Goal: Task Accomplishment & Management: Use online tool/utility

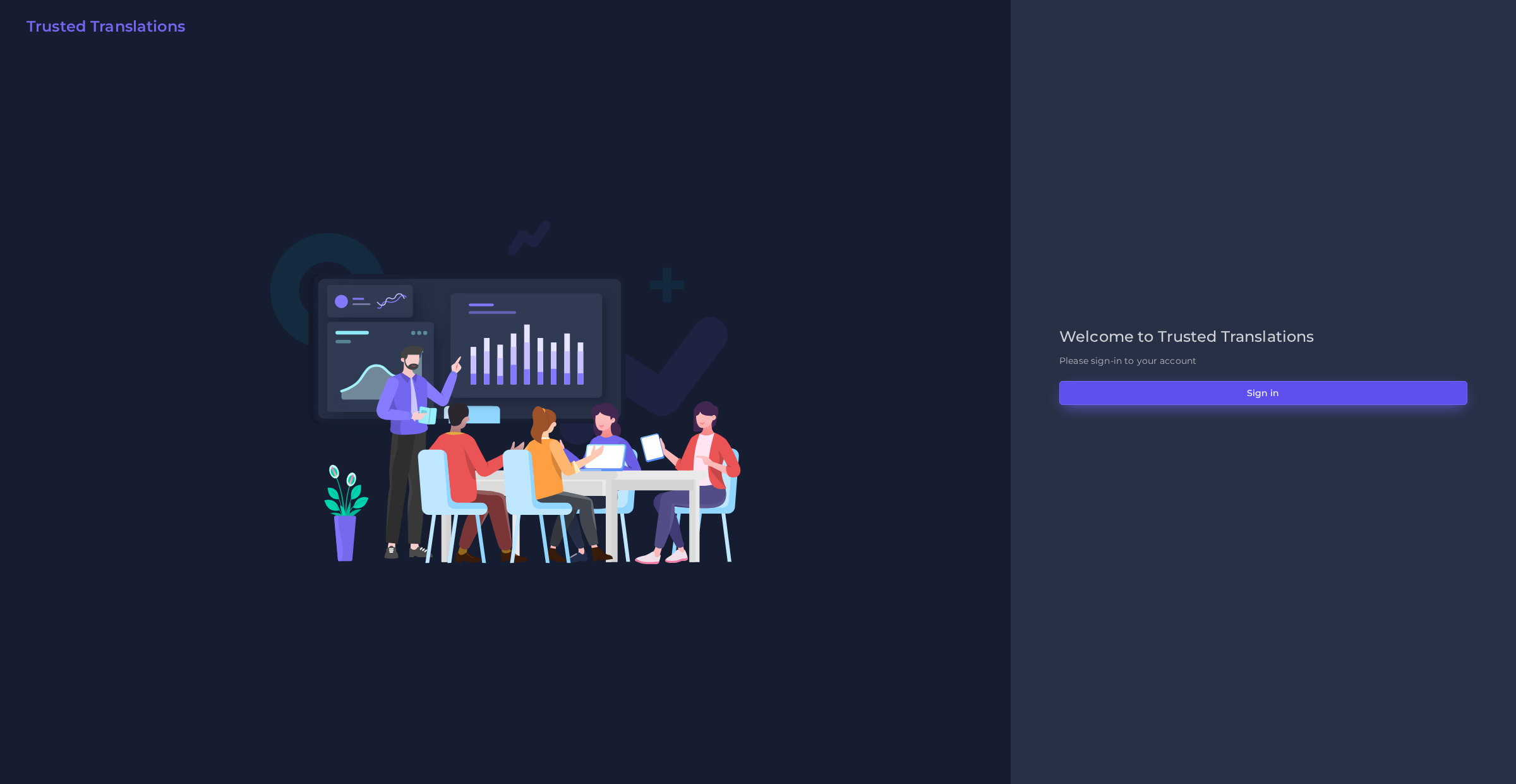
click at [1199, 392] on button "Sign in" at bounding box center [1263, 393] width 408 height 24
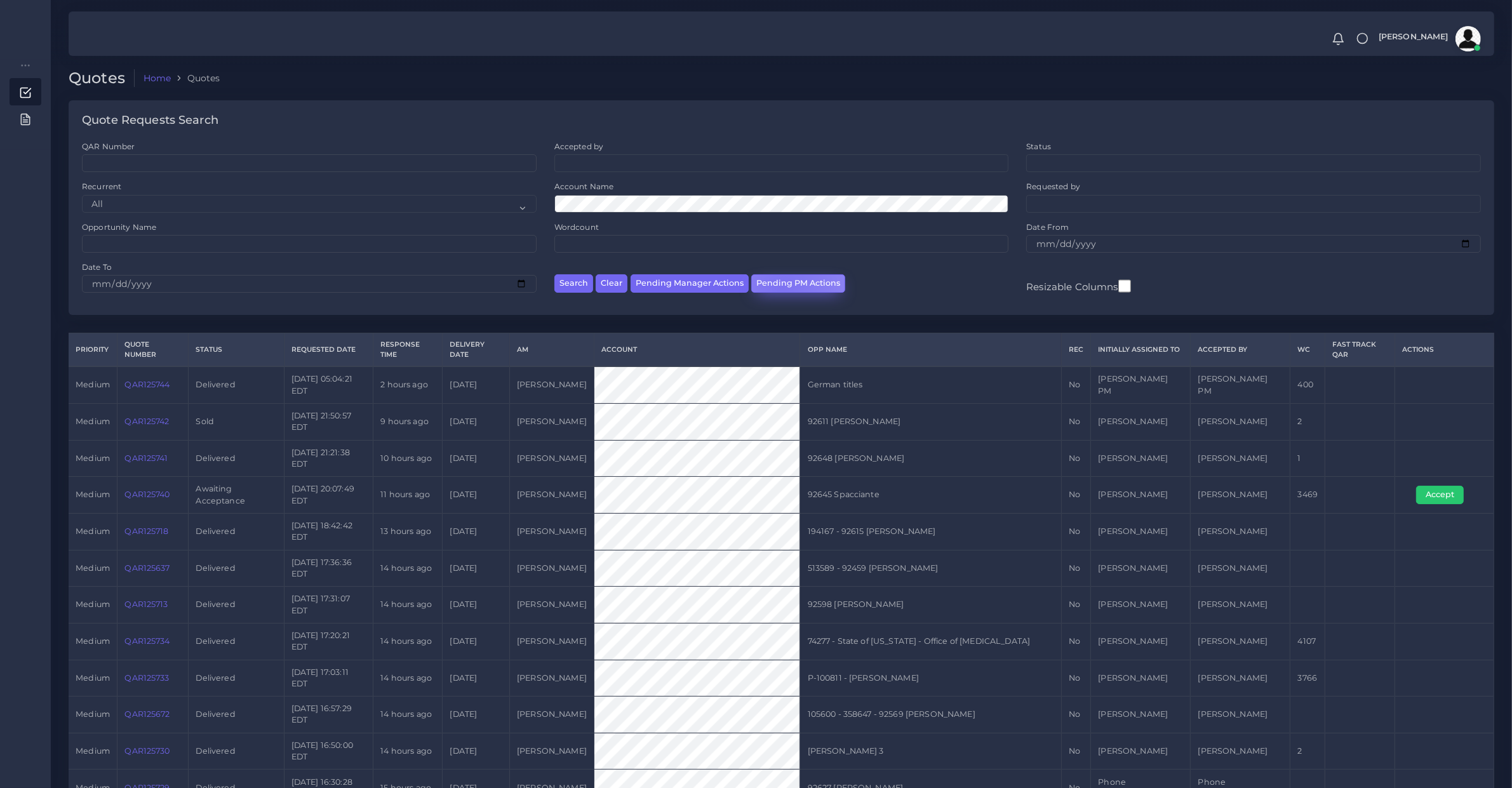
click at [780, 287] on button "Pending PM Actions" at bounding box center [799, 284] width 94 height 18
select select "awaiting_acceptance"
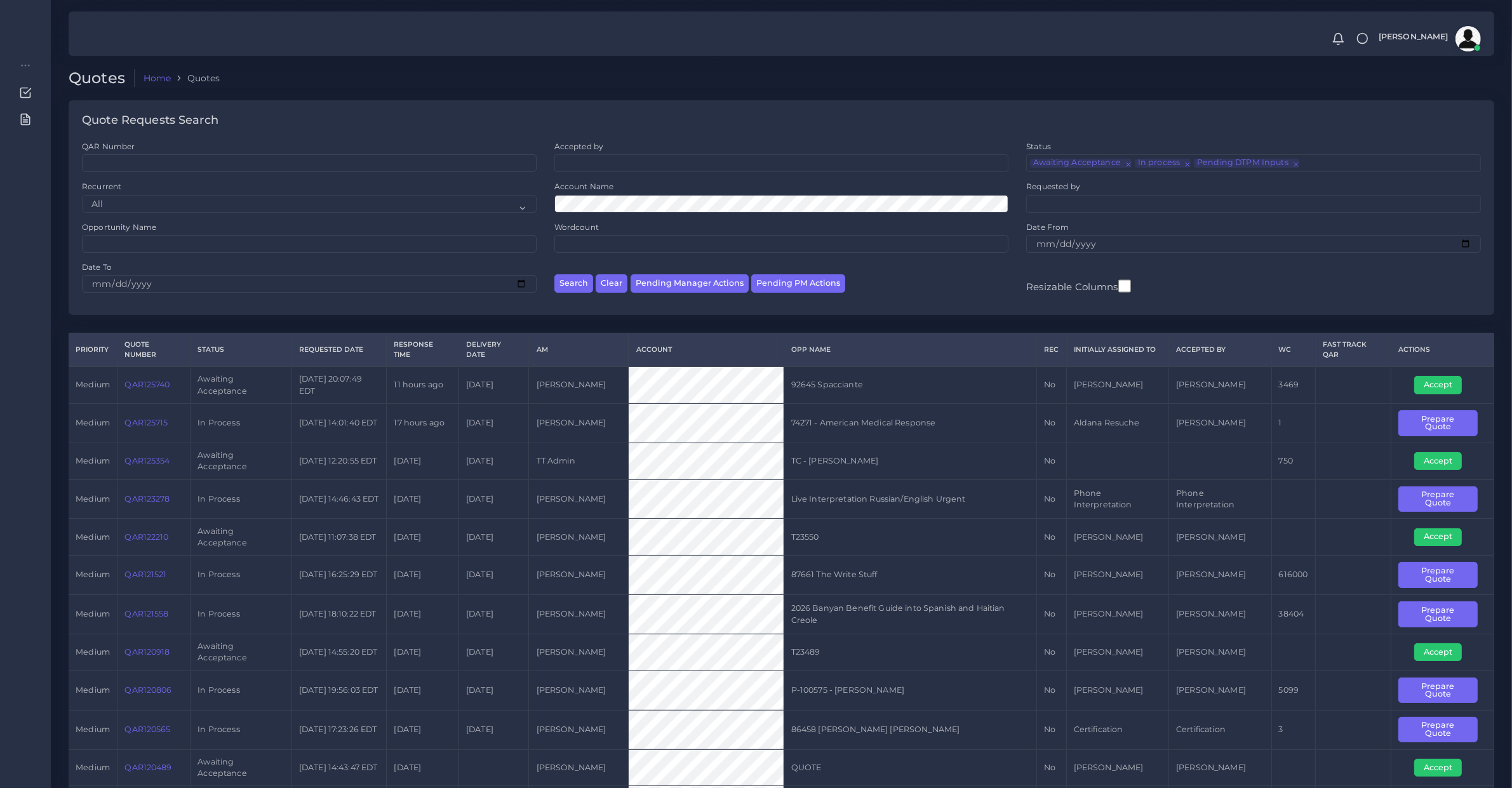
click at [130, 403] on td "QAR125715" at bounding box center [154, 423] width 73 height 40
click at [162, 390] on td "QAR125740" at bounding box center [154, 385] width 73 height 37
copy link "QAR125740"
click at [1441, 394] on td "Accept" at bounding box center [1441, 385] width 103 height 37
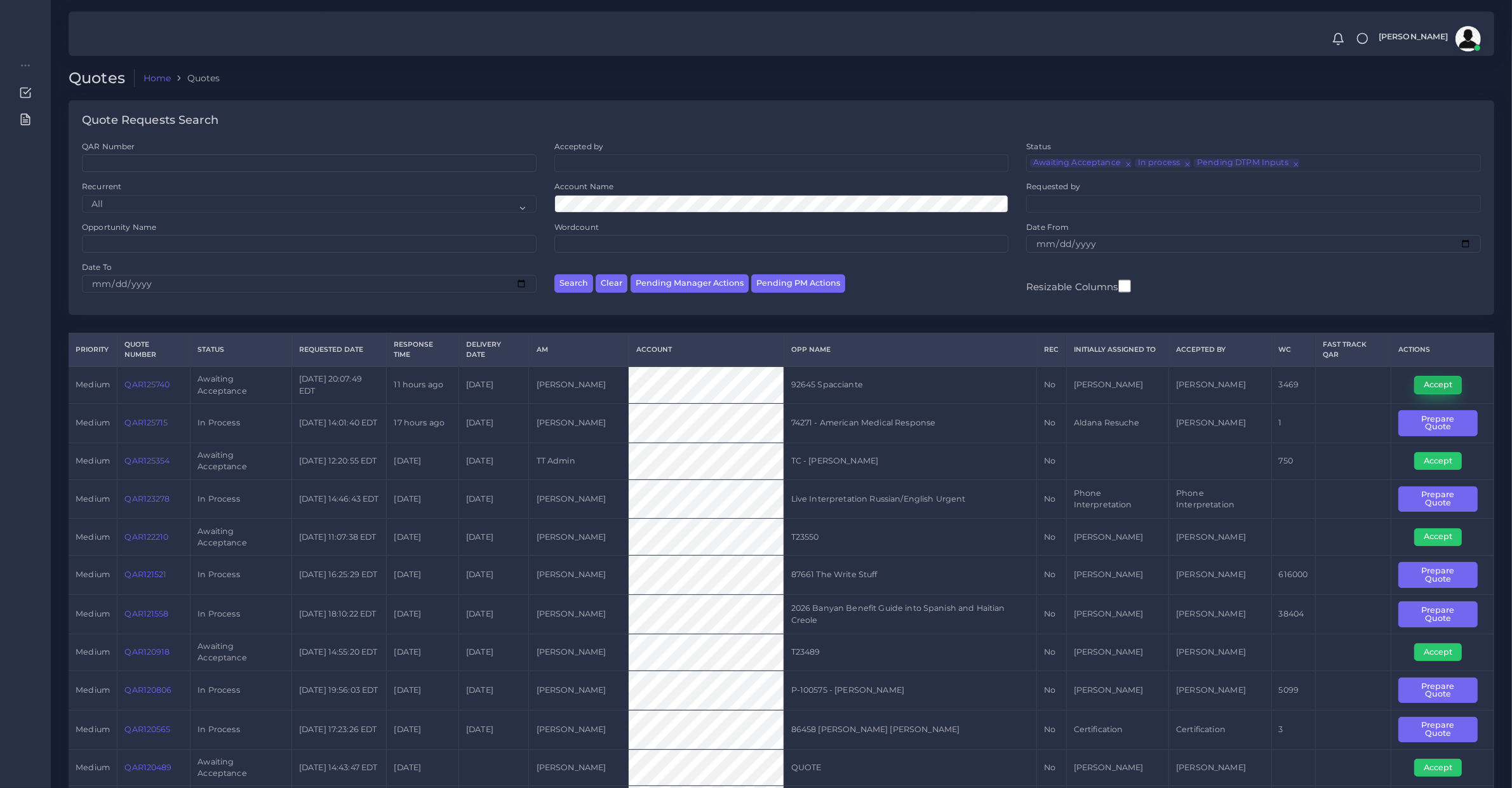
click at [1441, 387] on button "Accept" at bounding box center [1437, 384] width 48 height 17
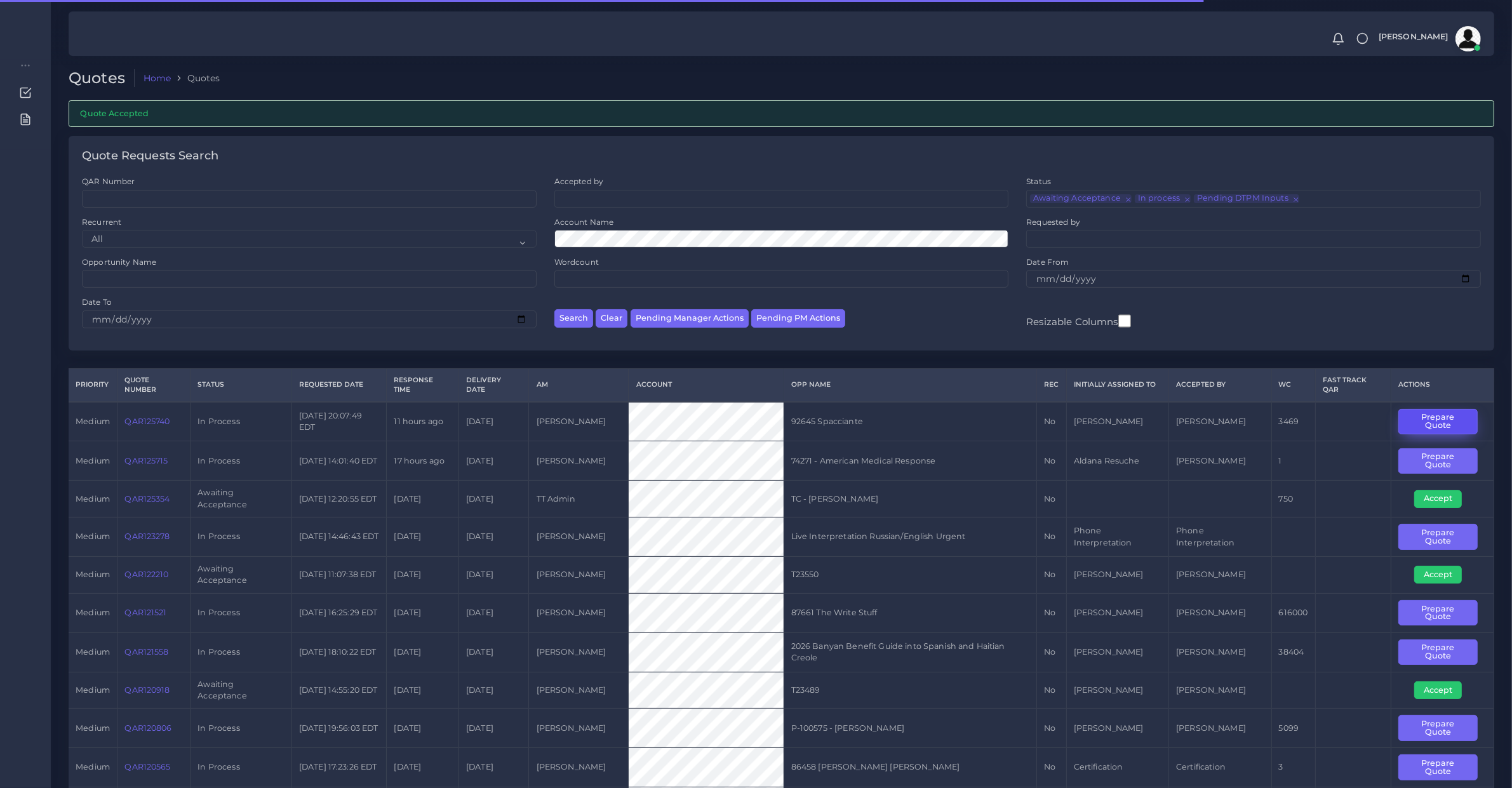
click at [1400, 419] on button "Prepare Quote" at bounding box center [1437, 422] width 79 height 26
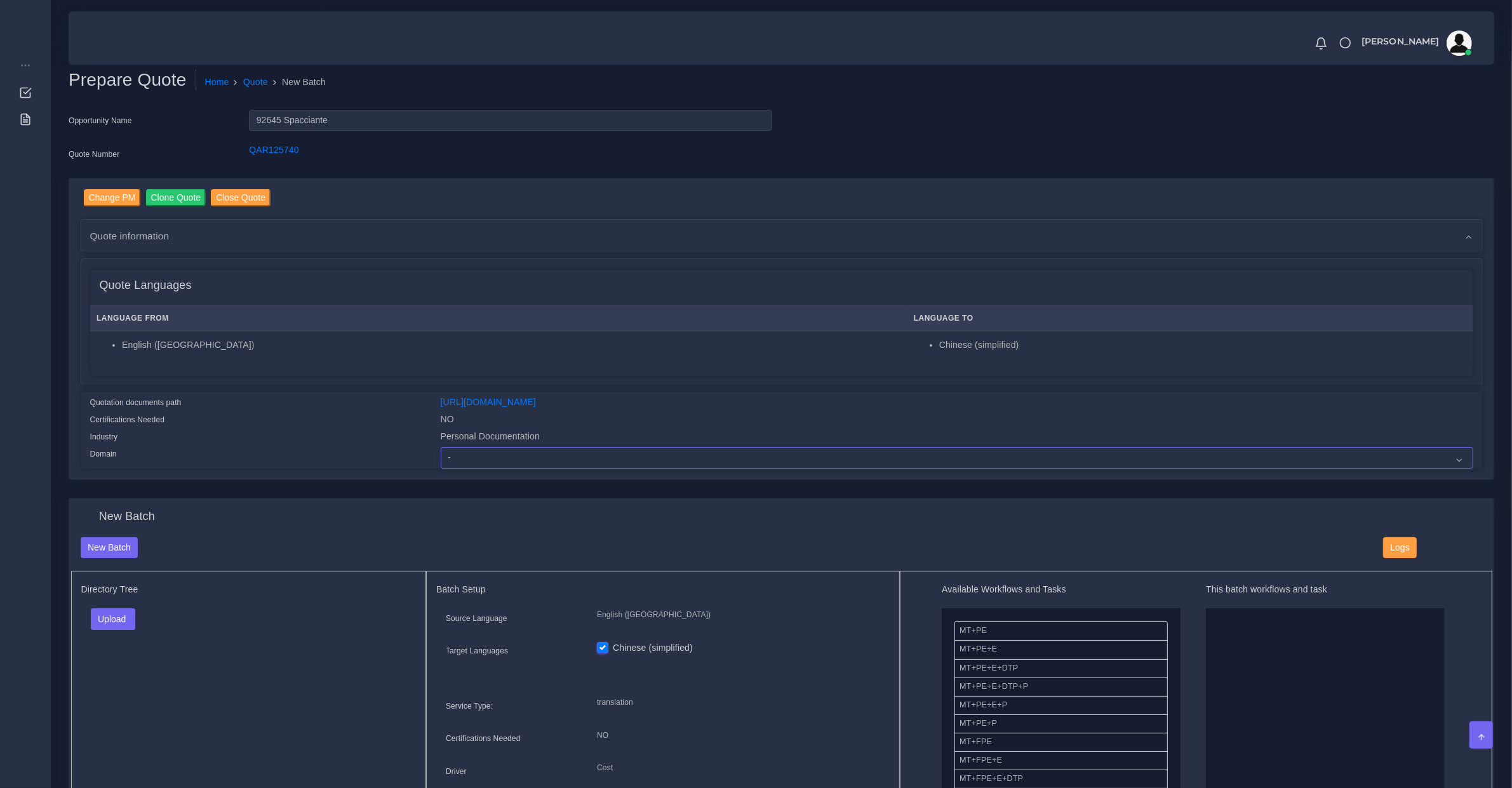
click at [523, 456] on select "- Advertising and Media Agriculture, Forestry and Fishing Architecture, Buildin…" at bounding box center [956, 458] width 1032 height 21
select select "Personal Documentation"
click at [440, 447] on select "- Advertising and Media Agriculture, Forestry and Fishing Architecture, Buildin…" at bounding box center [956, 458] width 1032 height 21
click at [182, 222] on div "Quote information" at bounding box center [782, 236] width 1401 height 33
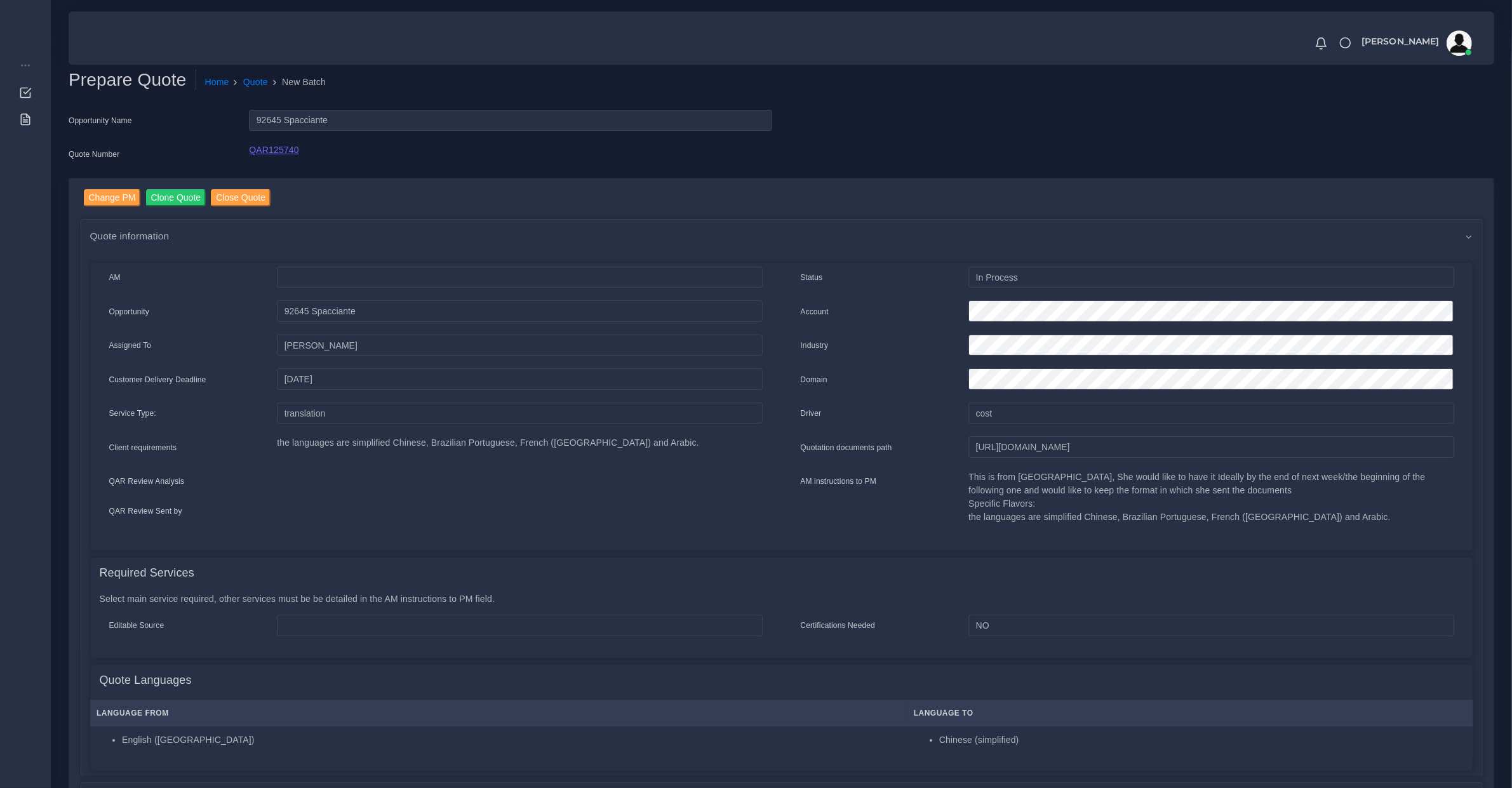
click at [276, 145] on link "QAR125740" at bounding box center [273, 149] width 49 height 10
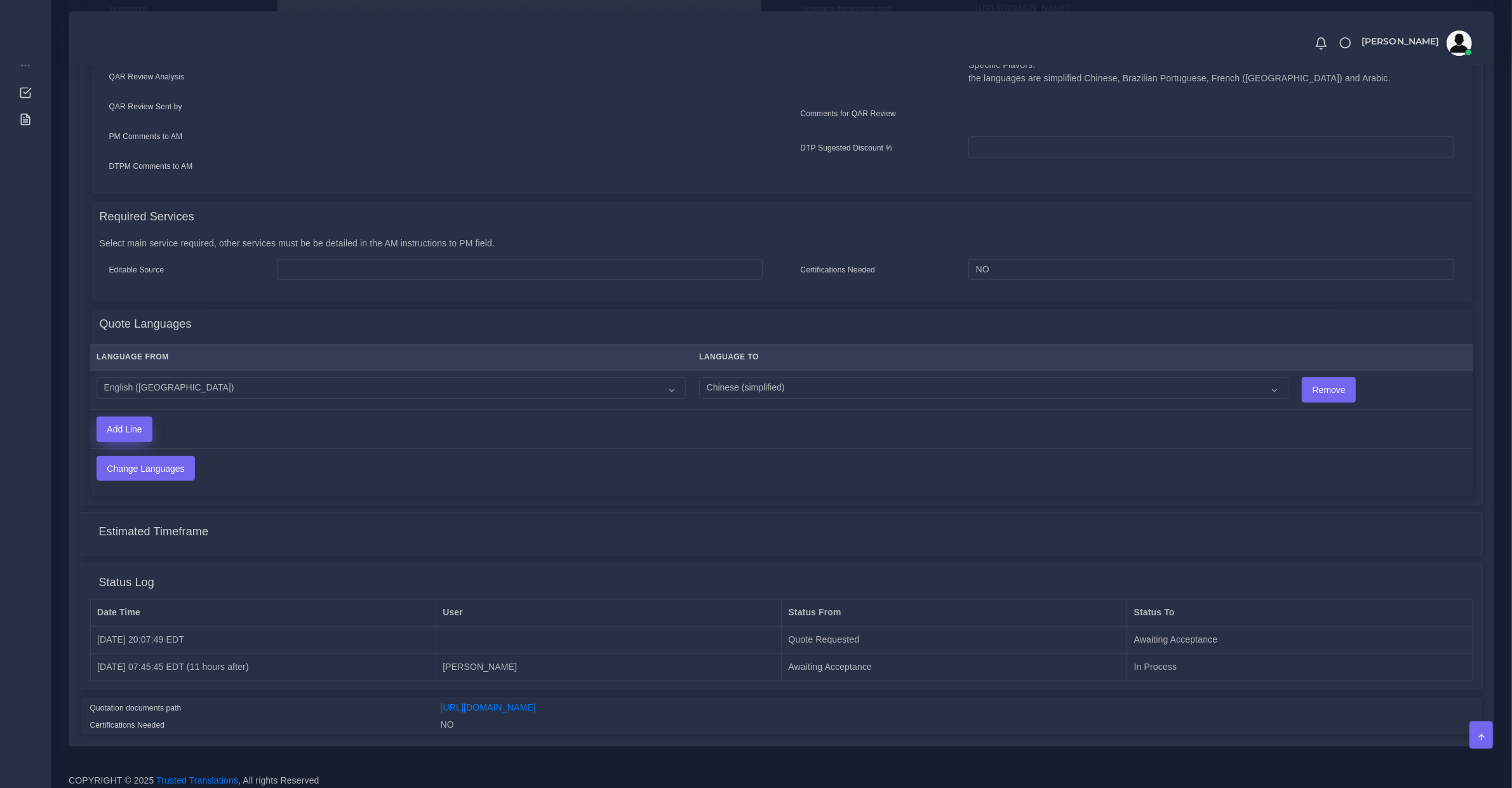
scroll to position [306, 0]
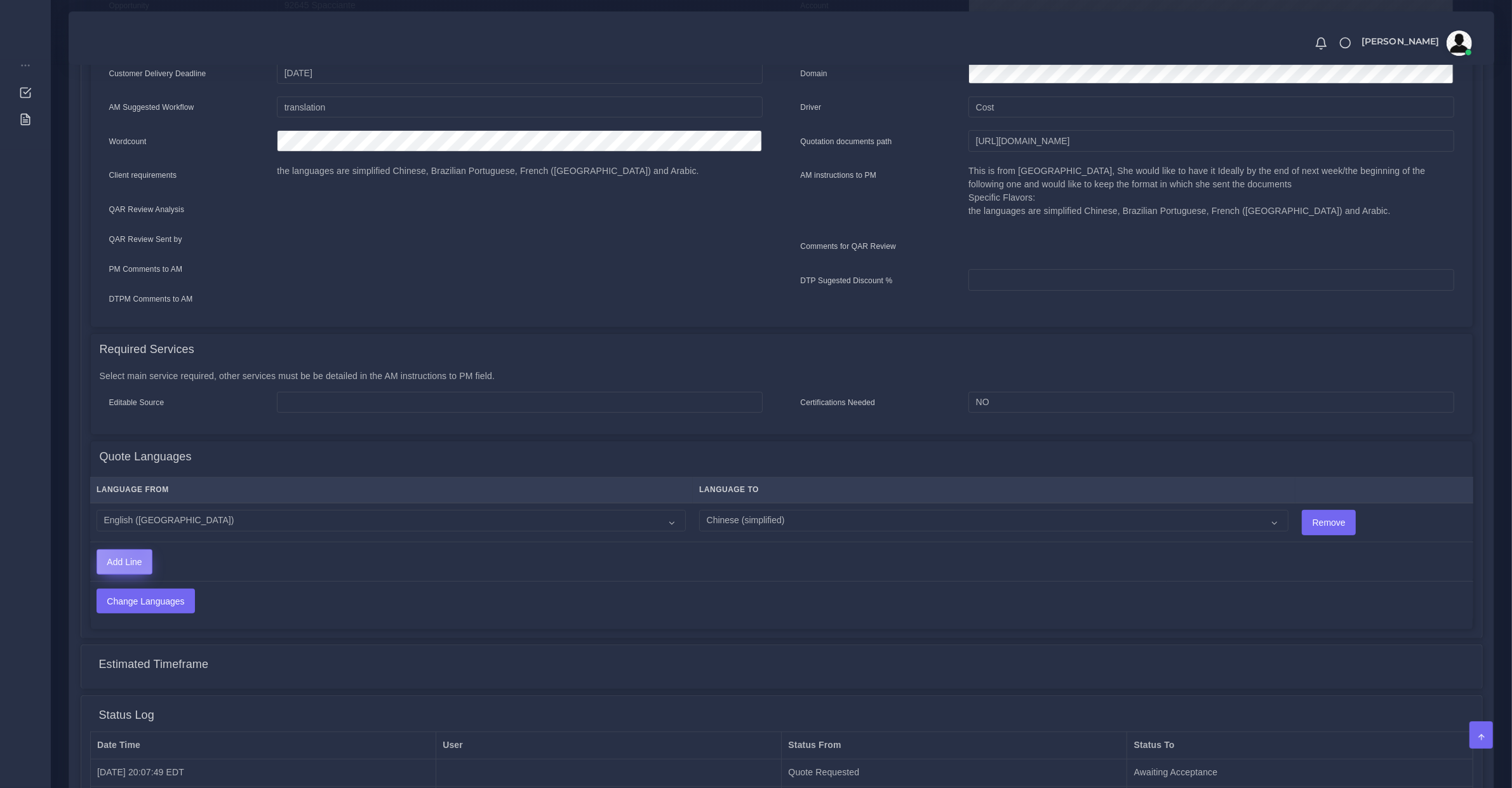
click at [138, 550] on input "Add Line" at bounding box center [125, 562] width 55 height 24
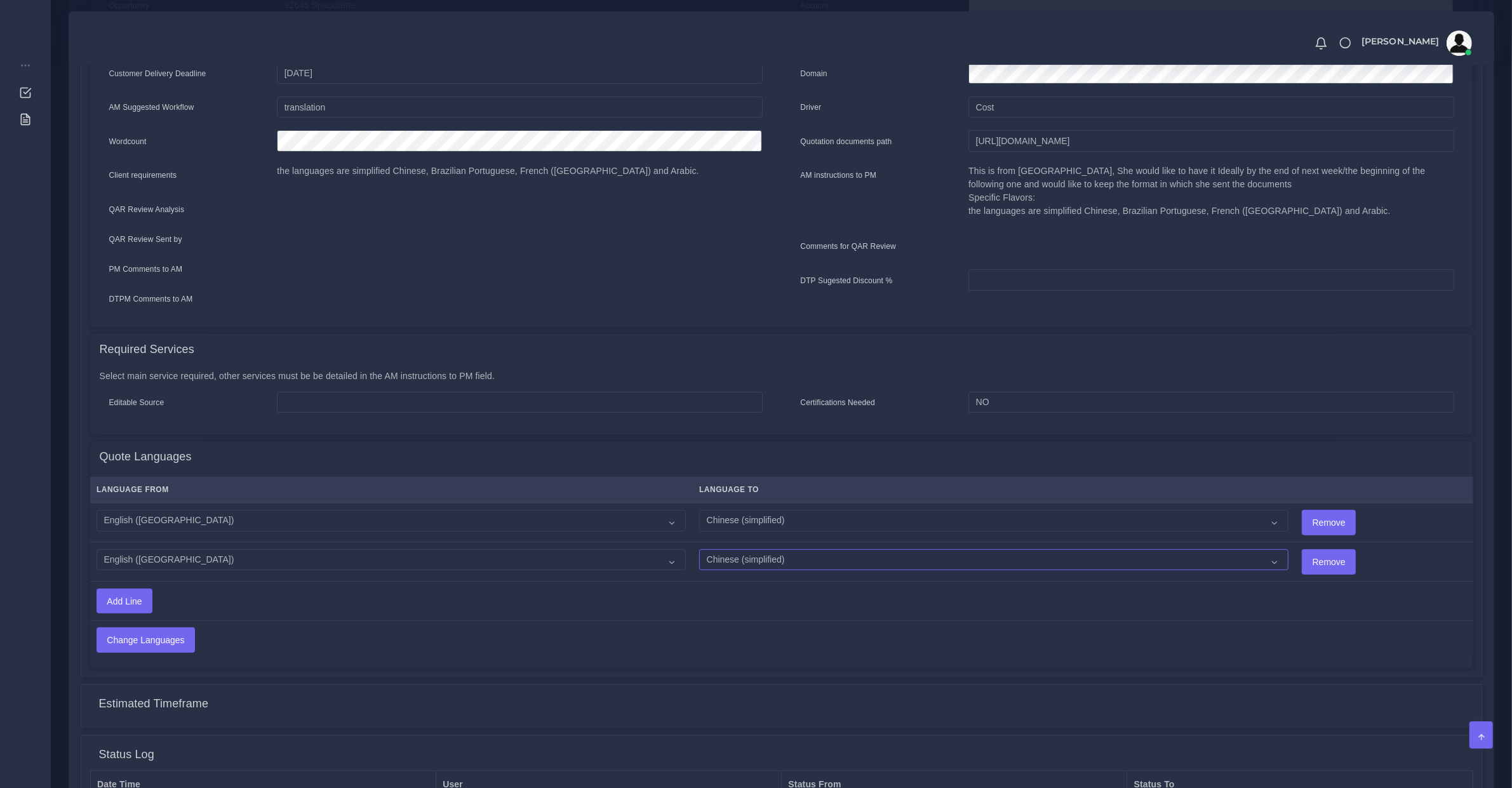
click at [771, 555] on select "Acoli Afar Afrikaans Akan Akateko Albanian American Sign Language (ASL) Amharic…" at bounding box center [993, 560] width 589 height 21
select select "16001"
click at [699, 549] on select "Acoli Afar Afrikaans Akan Akateko Albanian American Sign Language (ASL) Amharic…" at bounding box center [993, 560] width 589 height 21
click at [131, 599] on input "Add Line" at bounding box center [125, 602] width 55 height 24
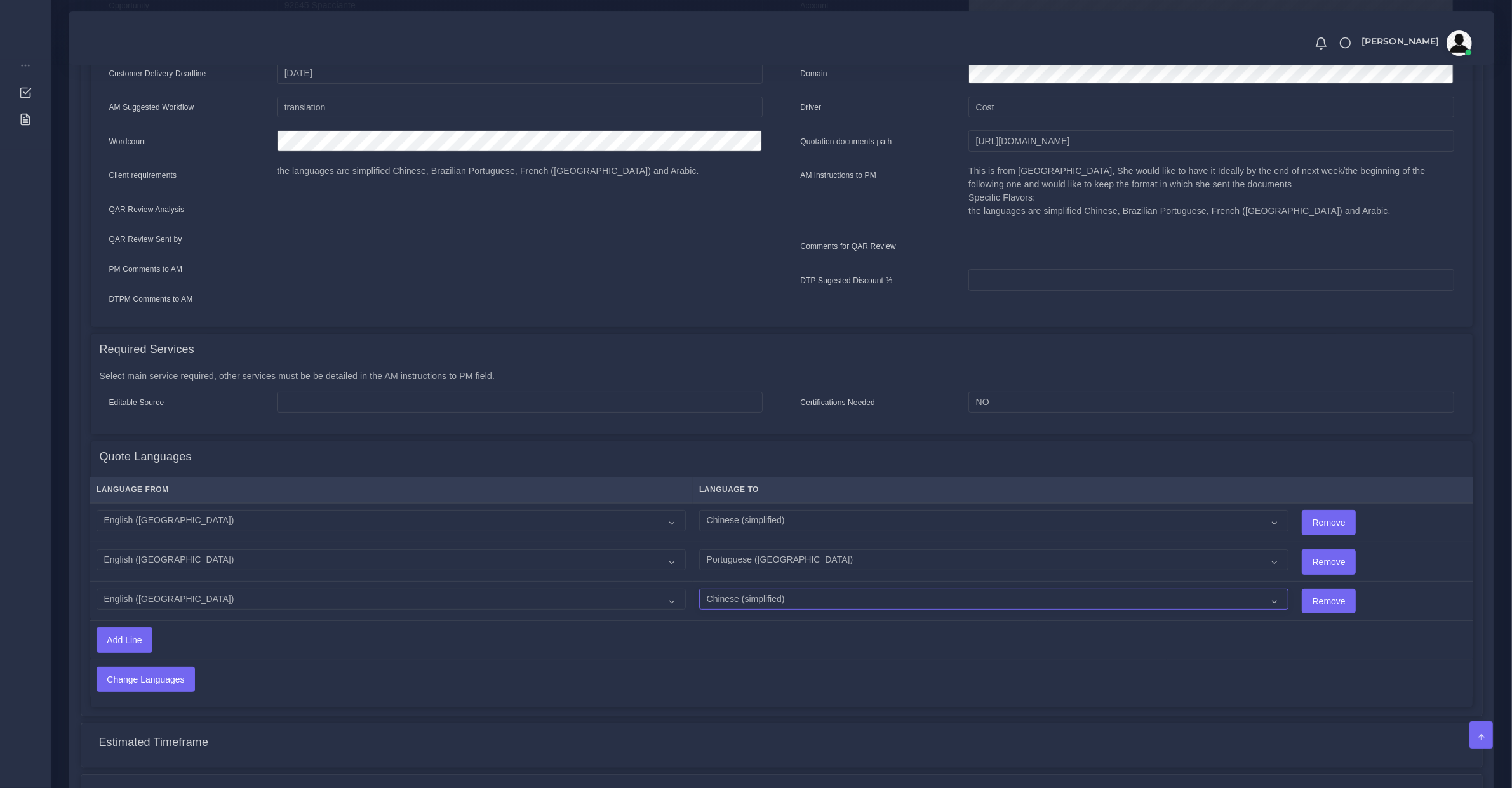
click at [699, 598] on select "Acoli Afar Afrikaans Akan Akateko Albanian American Sign Language (ASL) Amharic…" at bounding box center [993, 599] width 589 height 21
select select "19001"
click at [699, 589] on select "Acoli Afar Afrikaans Akan Akateko Albanian American Sign Language (ASL) Amharic…" at bounding box center [993, 599] width 589 height 21
click at [148, 635] on input "Add Line" at bounding box center [125, 640] width 55 height 24
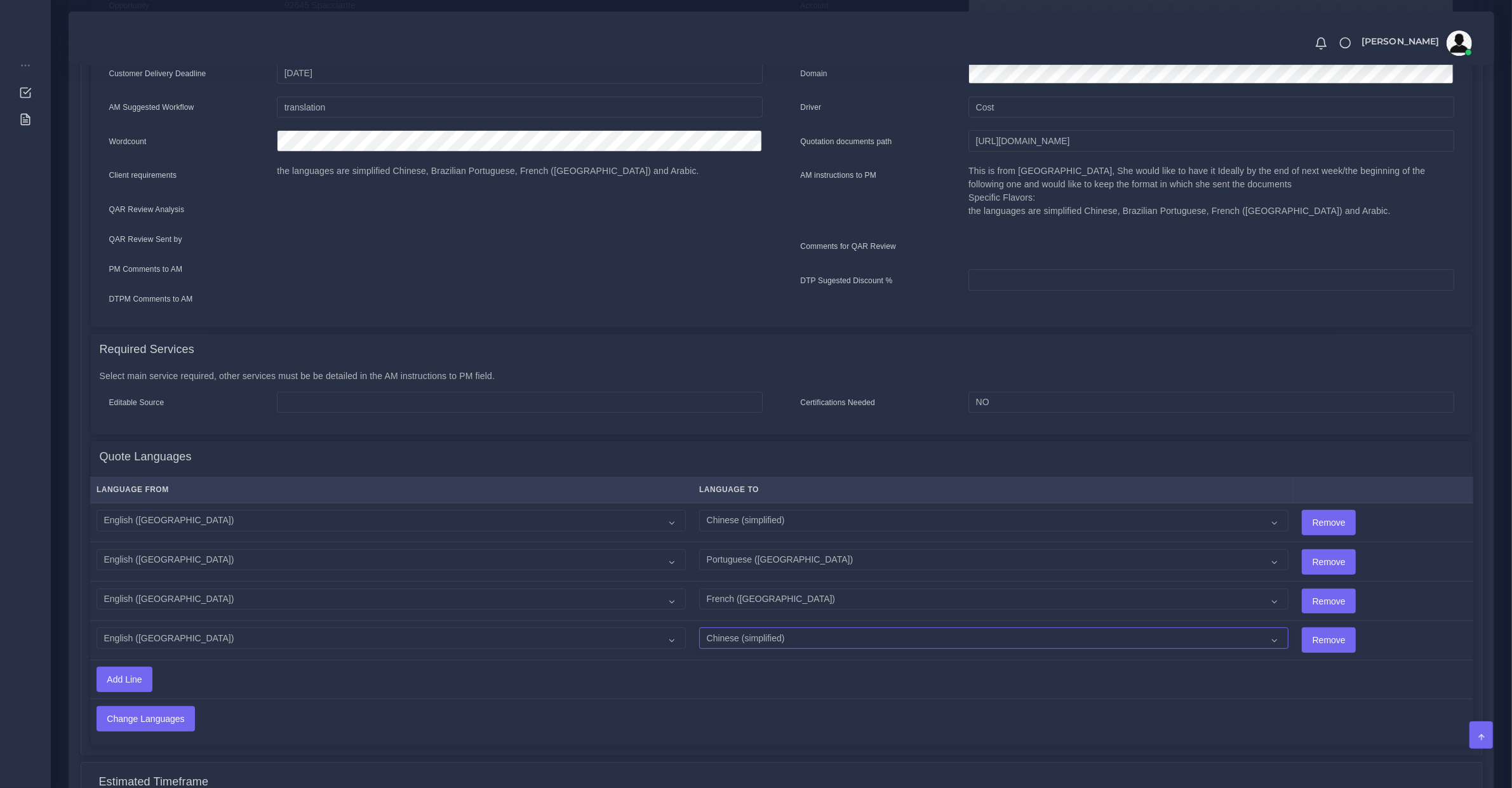
click at [751, 634] on select "Acoli Afar Afrikaans Akan Akateko Albanian American Sign Language (ASL) Amharic…" at bounding box center [993, 638] width 589 height 21
select select "41"
click at [699, 628] on select "Acoli Afar Afrikaans Akan Akateko Albanian American Sign Language (ASL) Amharic…" at bounding box center [993, 638] width 589 height 21
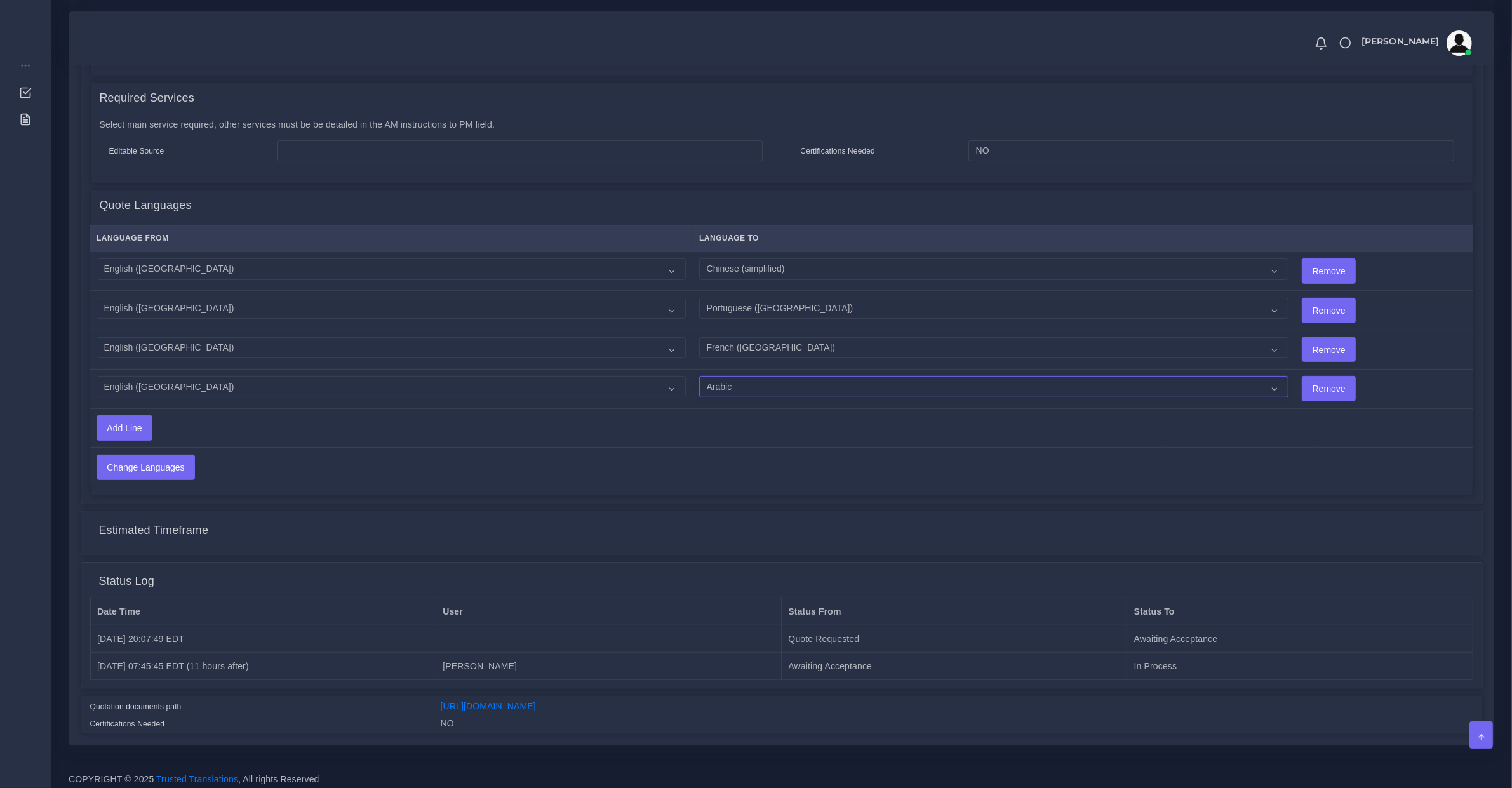
scroll to position [425, 0]
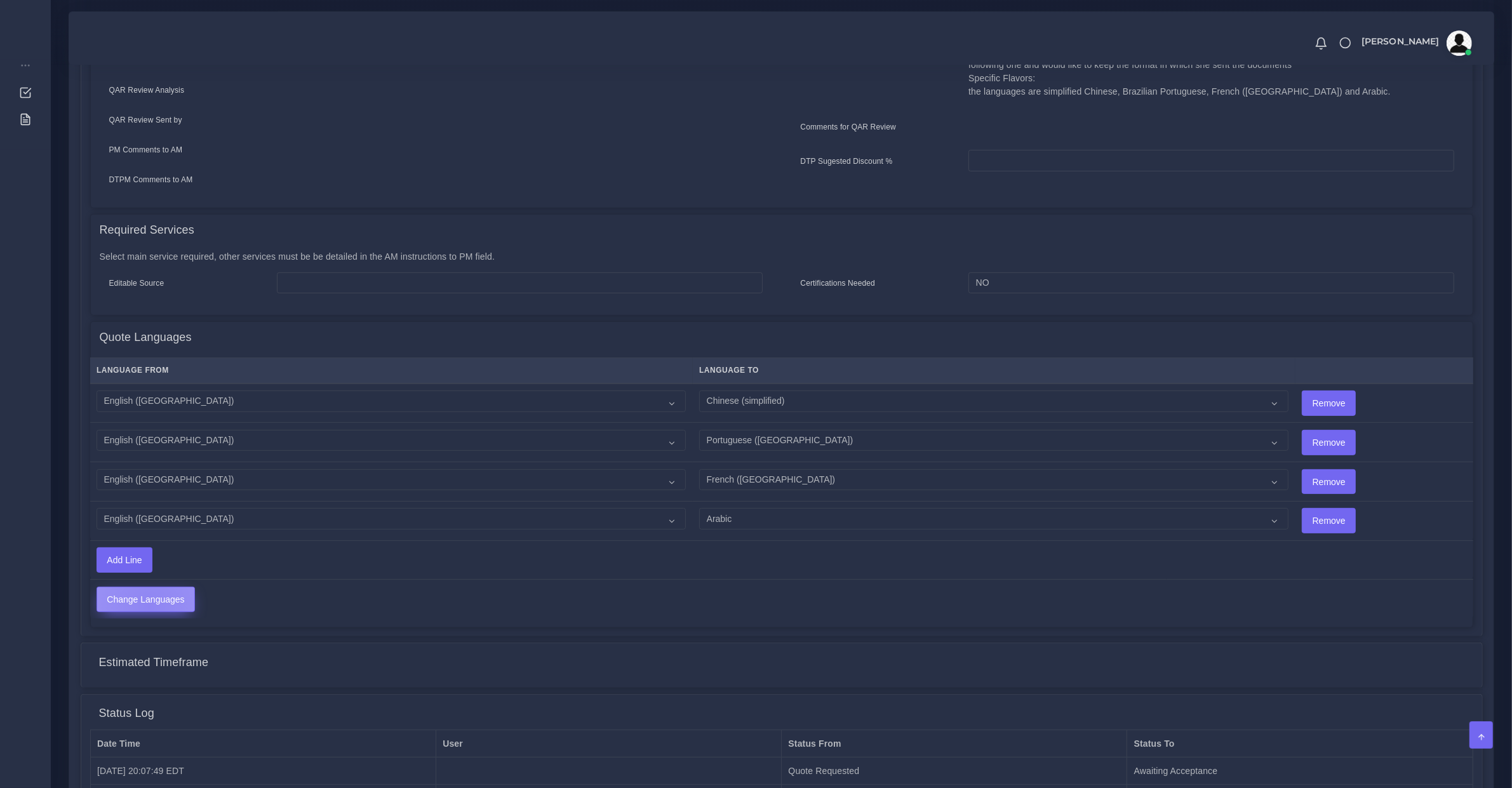
click at [149, 602] on input "Change Languages" at bounding box center [146, 599] width 97 height 24
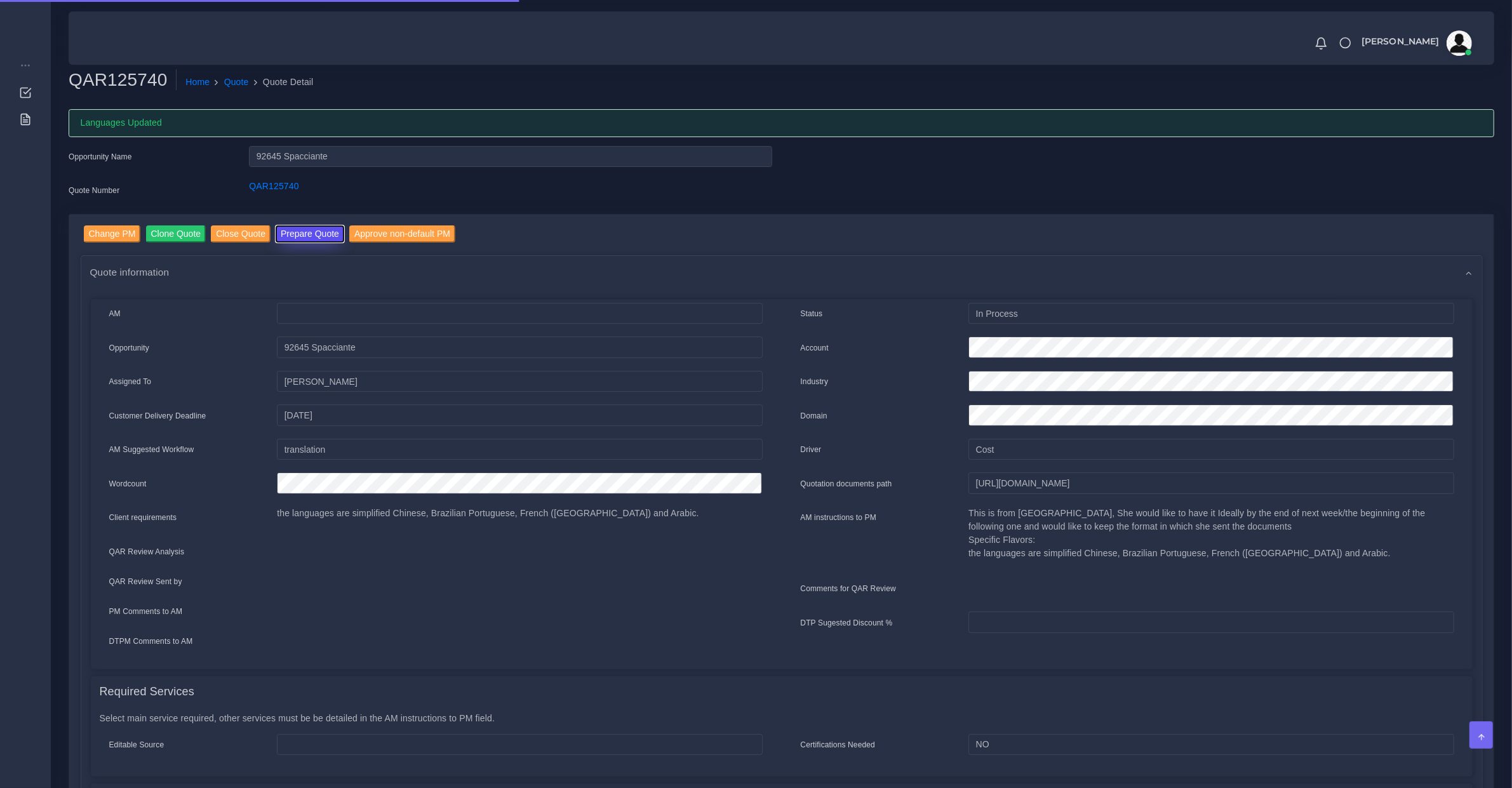
click at [310, 230] on button "Prepare Quote" at bounding box center [310, 234] width 68 height 17
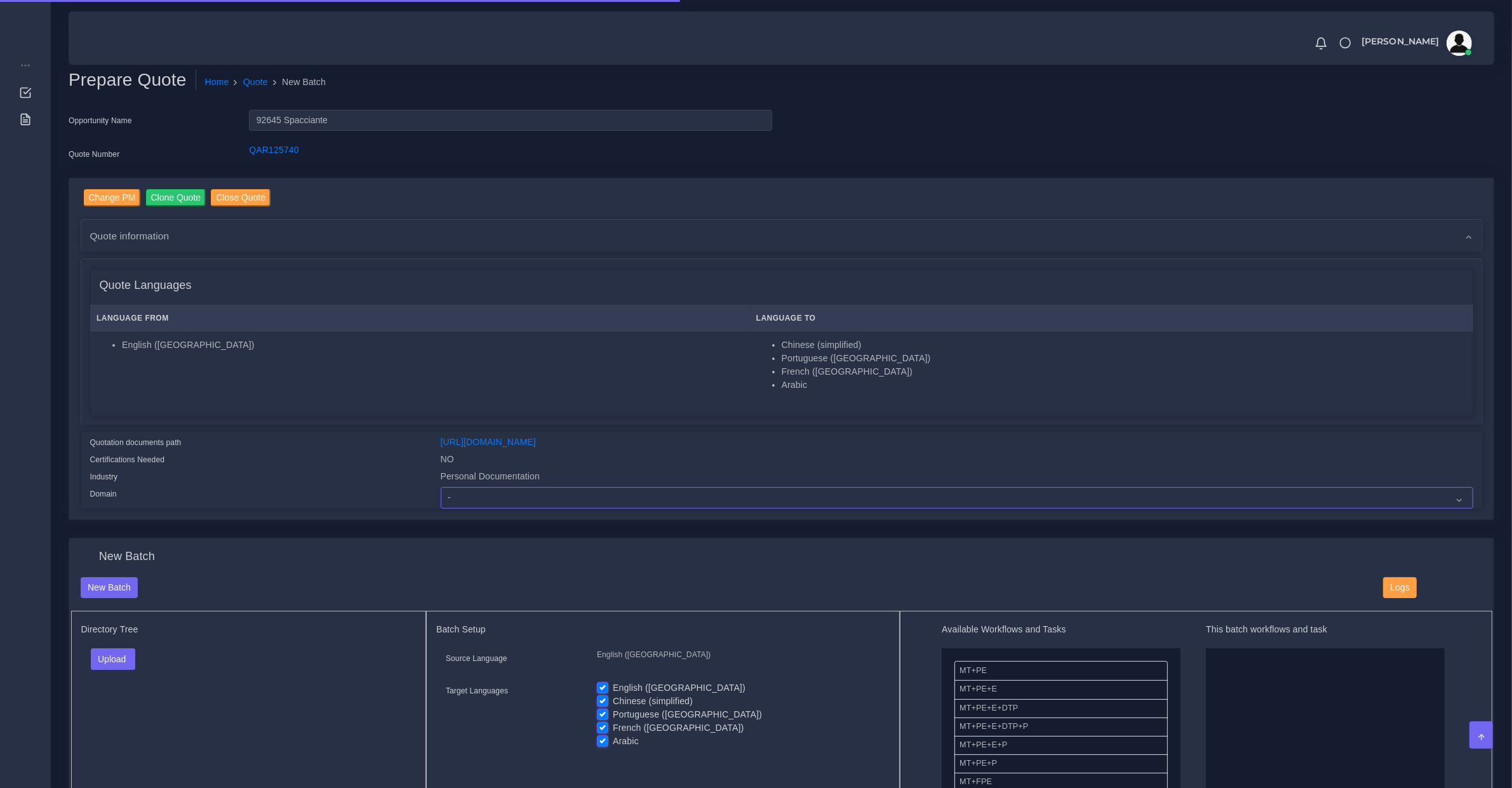
click at [507, 487] on select "- Advertising and Media Agriculture, Forestry and Fishing Architecture, Buildin…" at bounding box center [956, 497] width 1032 height 21
select select "Personal Documentation"
click at [440, 487] on select "- Advertising and Media Agriculture, Forestry and Fishing Architecture, Buildin…" at bounding box center [956, 497] width 1032 height 21
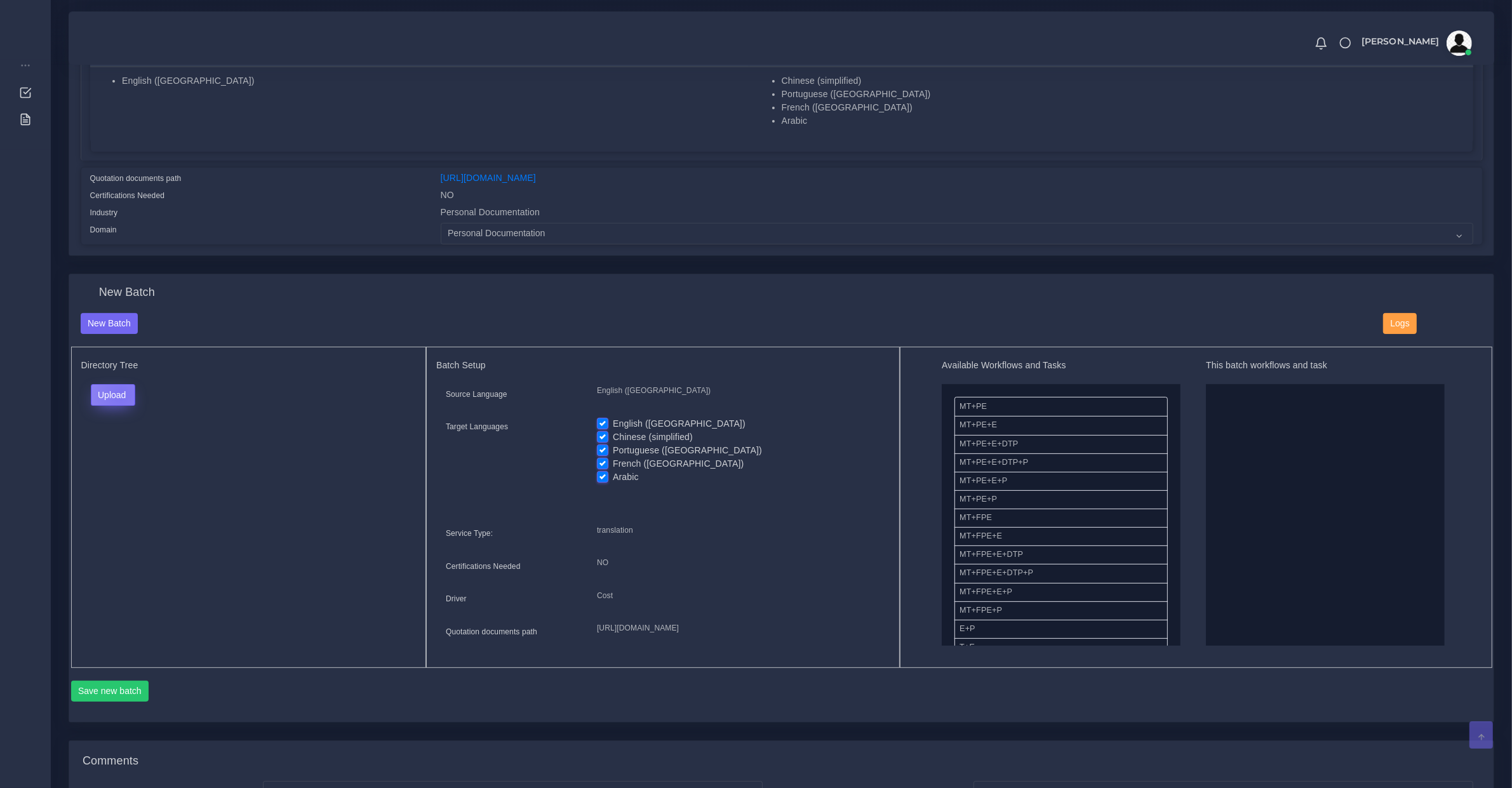
click at [121, 392] on button "Upload" at bounding box center [113, 395] width 45 height 21
click at [128, 435] on label "Files" at bounding box center [135, 443] width 87 height 16
click at [613, 431] on label "Chinese (simplified)" at bounding box center [653, 437] width 80 height 14
click at [604, 431] on input "Chinese (simplified)" at bounding box center [602, 436] width 11 height 11
checkbox input "false"
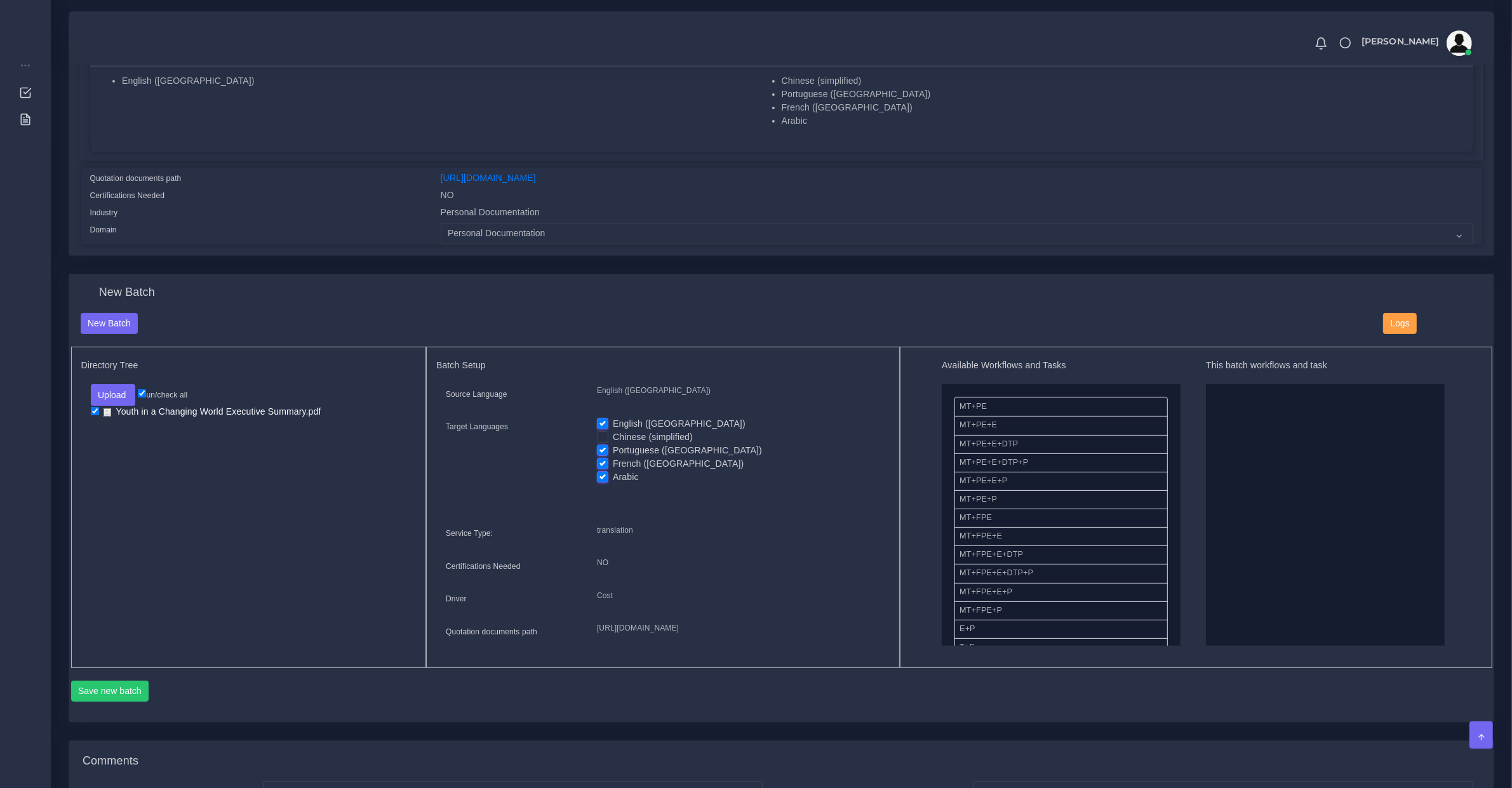
click at [613, 446] on label "Portuguese ([GEOGRAPHIC_DATA])" at bounding box center [688, 451] width 149 height 14
click at [603, 446] on input "Portuguese (Brazil)" at bounding box center [602, 450] width 11 height 11
checkbox input "false"
click at [613, 458] on label "French (Europe)" at bounding box center [678, 464] width 131 height 14
click at [602, 458] on input "French (Europe)" at bounding box center [602, 462] width 11 height 11
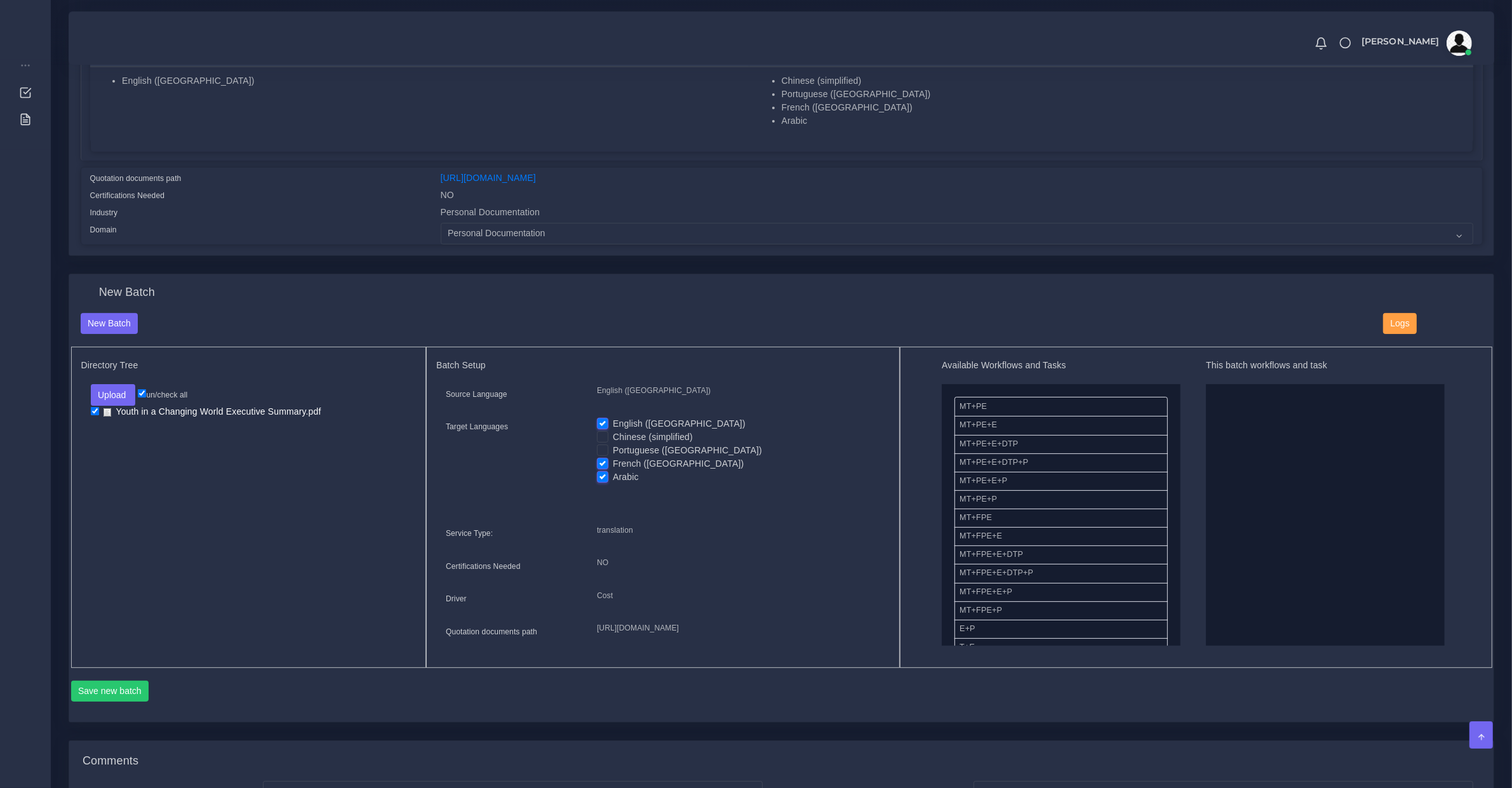
checkbox input "false"
click at [613, 471] on label "Arabic" at bounding box center [626, 478] width 26 height 14
click at [604, 471] on input "Arabic" at bounding box center [602, 476] width 11 height 11
checkbox input "false"
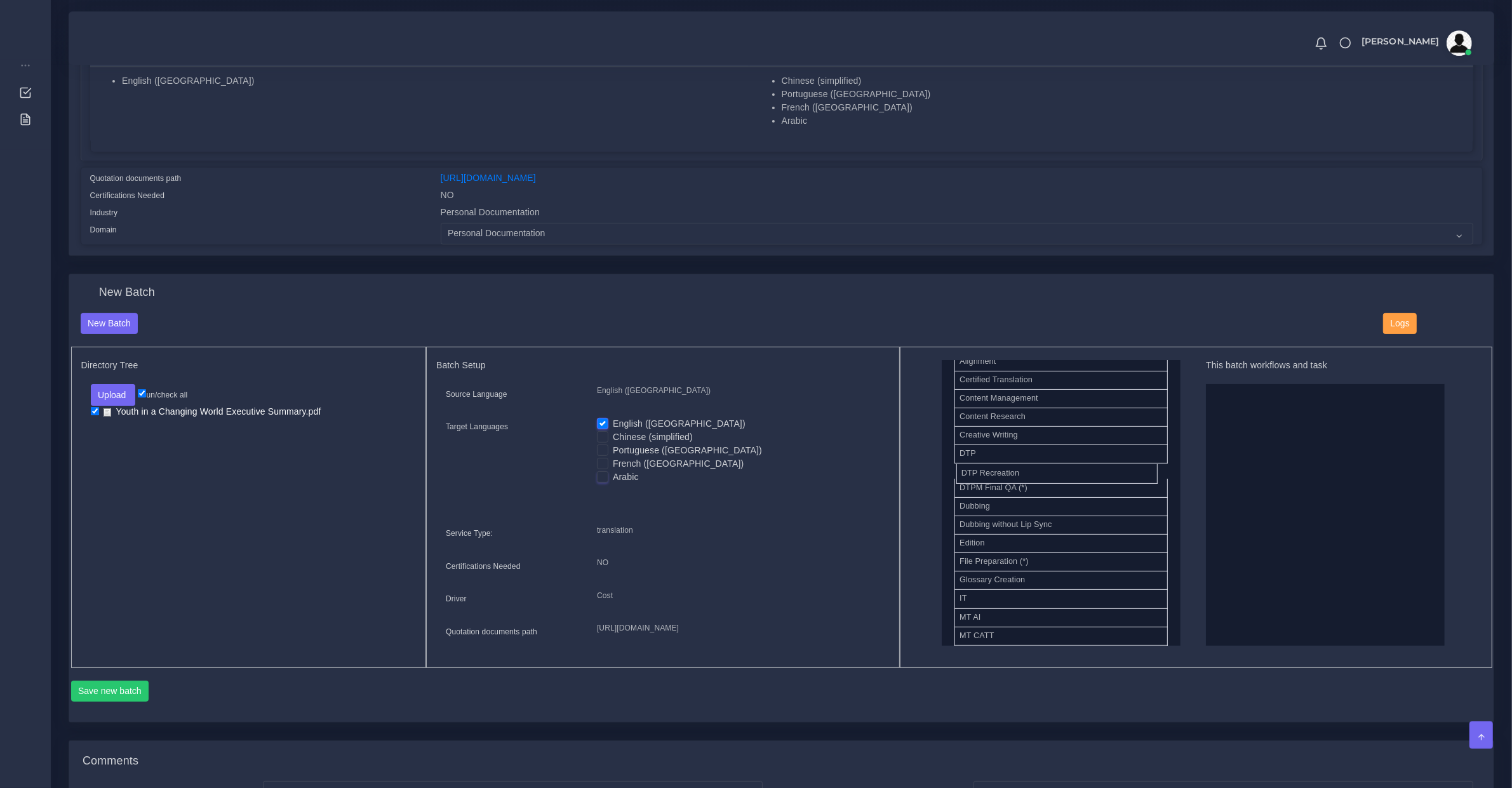
drag, startPoint x: 997, startPoint y: 478, endPoint x: 1355, endPoint y: 449, distance: 359.2
click at [110, 702] on button "Save new batch" at bounding box center [110, 691] width 78 height 21
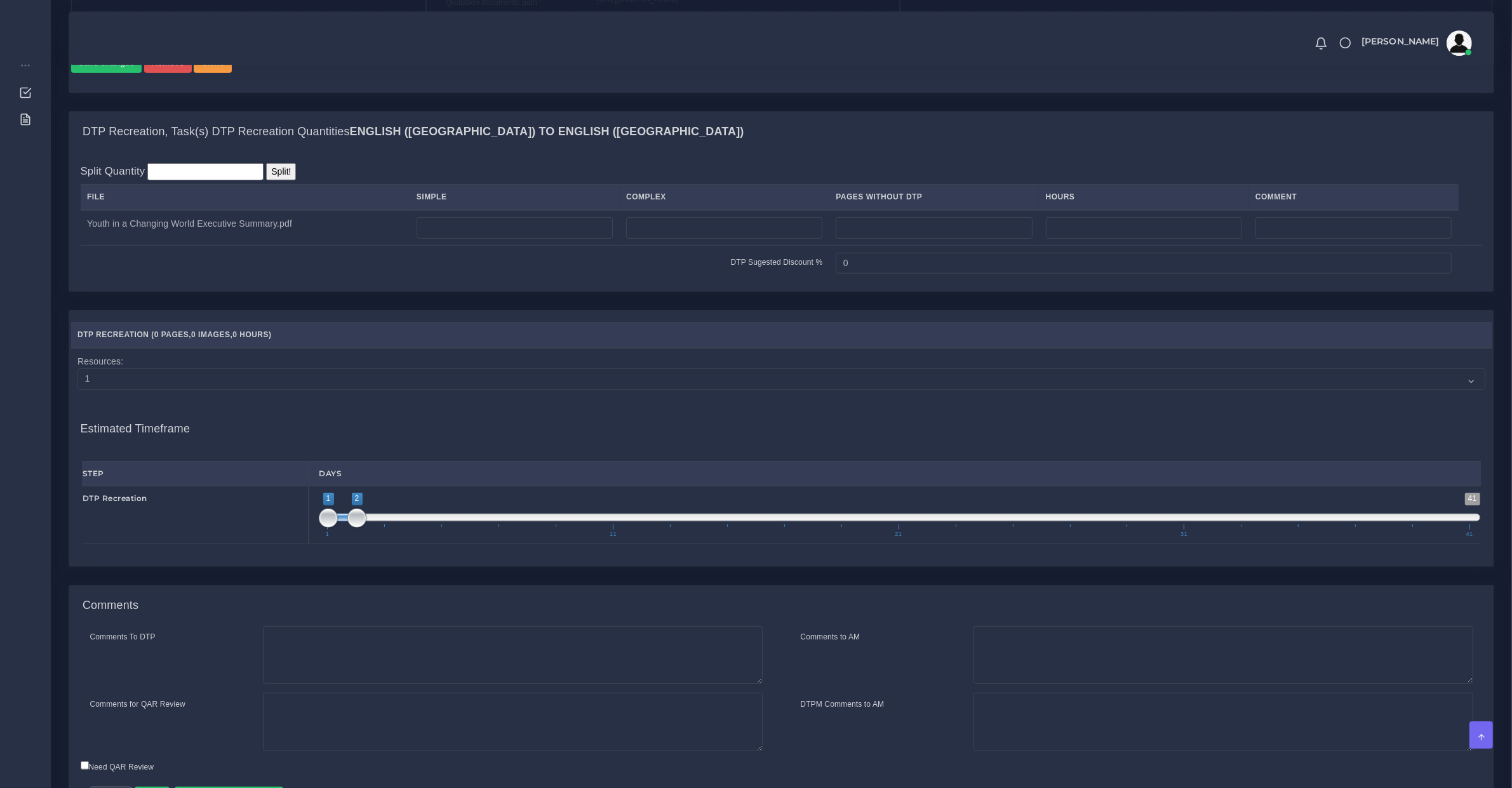
scroll to position [793, 0]
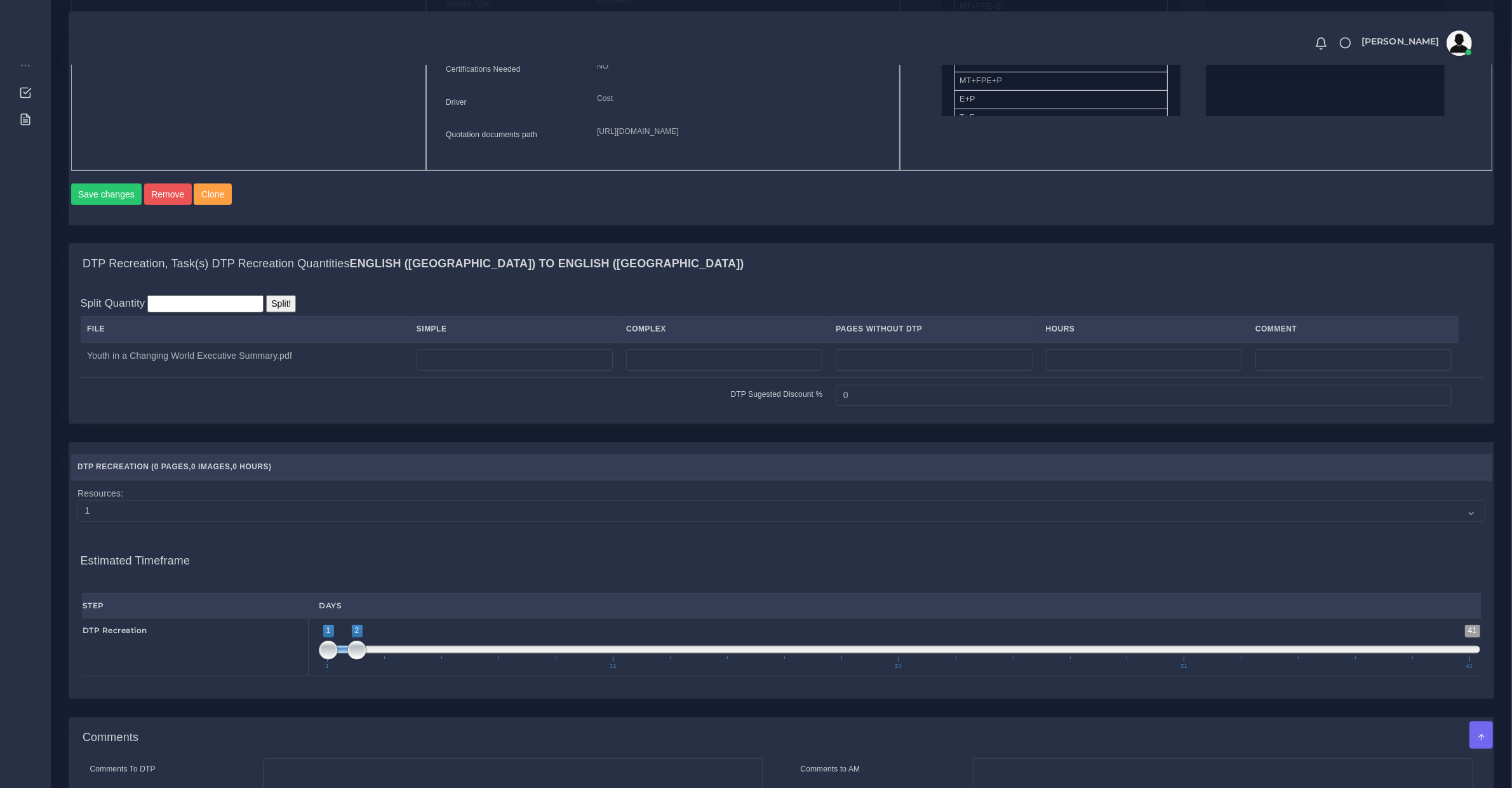
click at [474, 373] on table "File Simple Complex Pages Without DTP Hours Comment Youth in a Changing World E…" at bounding box center [781, 364] width 1402 height 97
click at [475, 371] on input "number" at bounding box center [515, 360] width 196 height 21
type input "11"
type input "1;1"
drag, startPoint x: 356, startPoint y: 667, endPoint x: 277, endPoint y: 668, distance: 79.0
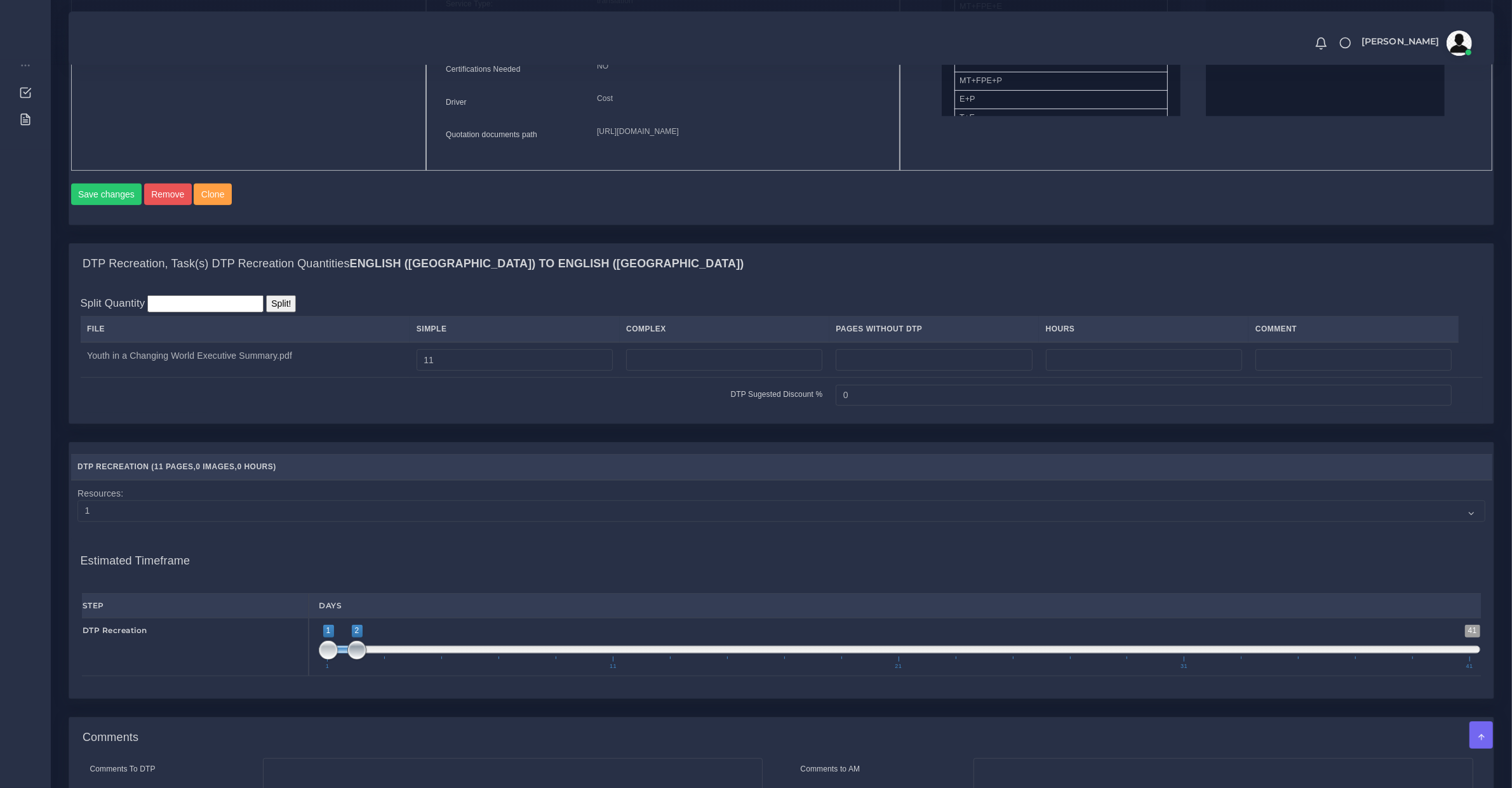
click at [286, 671] on div "DTP Recreation 1 41 1 2 1 — 2 1 11 21 31 41 1;1" at bounding box center [781, 647] width 1418 height 59
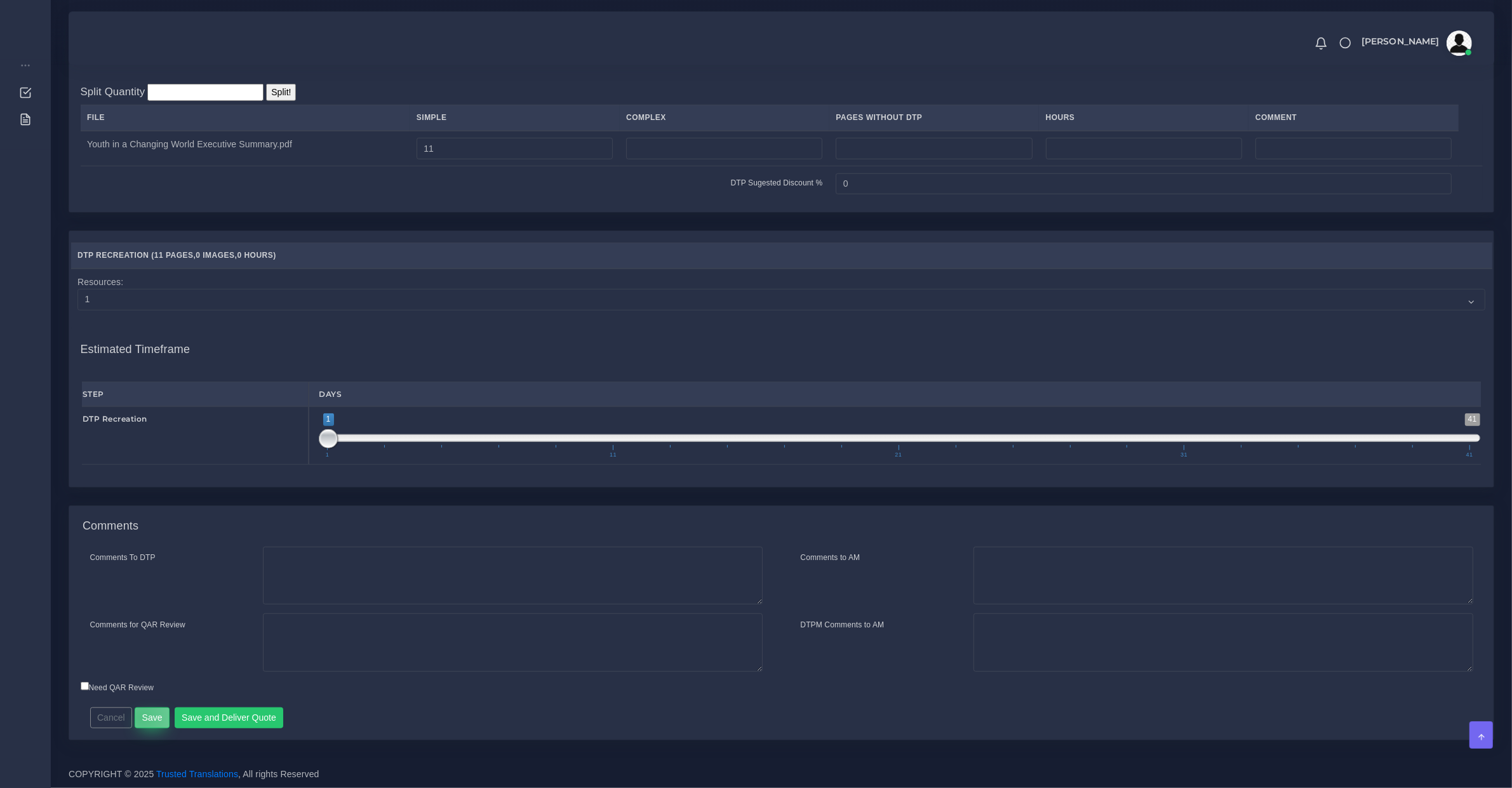
click at [140, 717] on button "Save" at bounding box center [152, 718] width 35 height 21
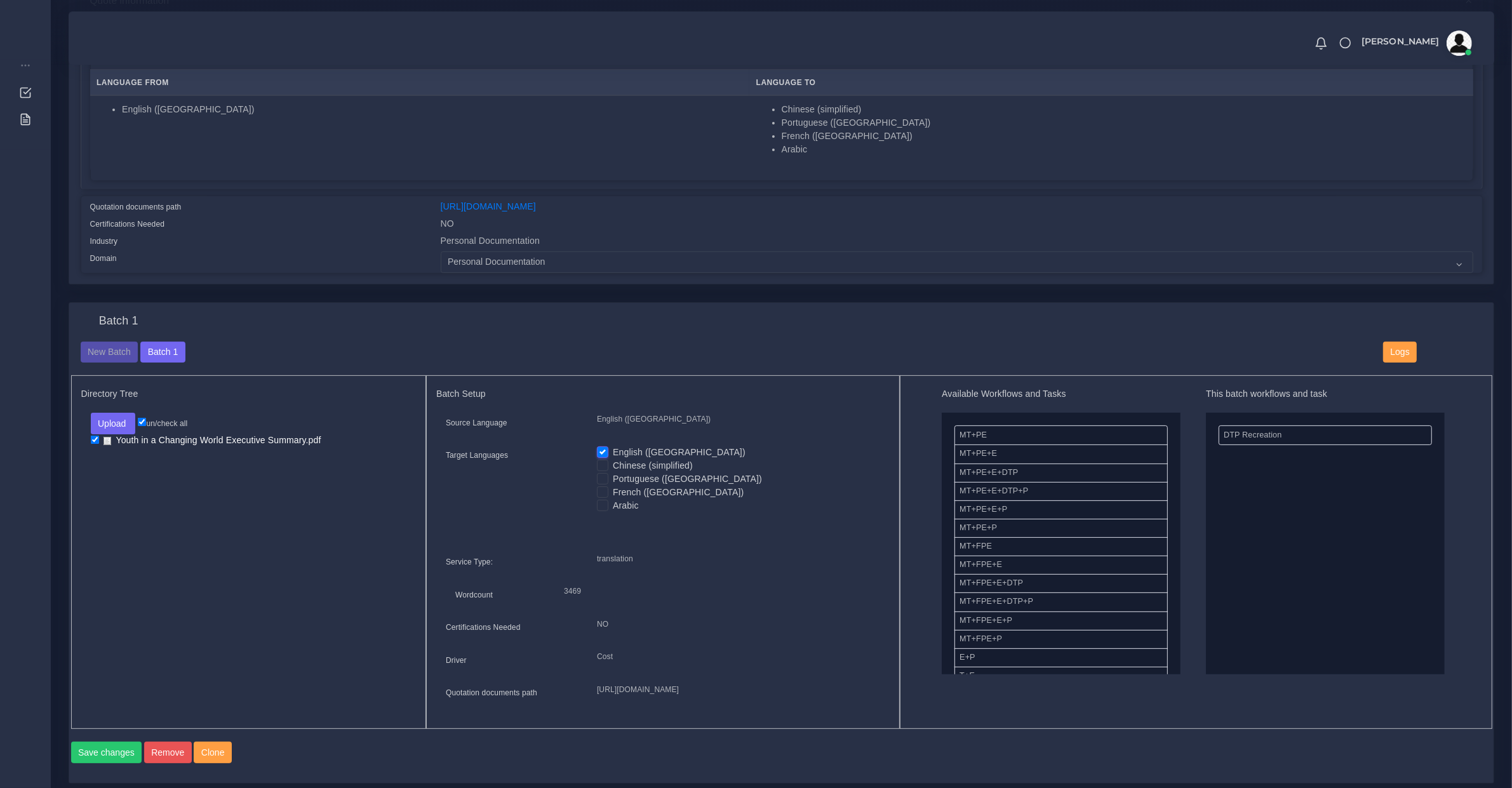
scroll to position [405, 0]
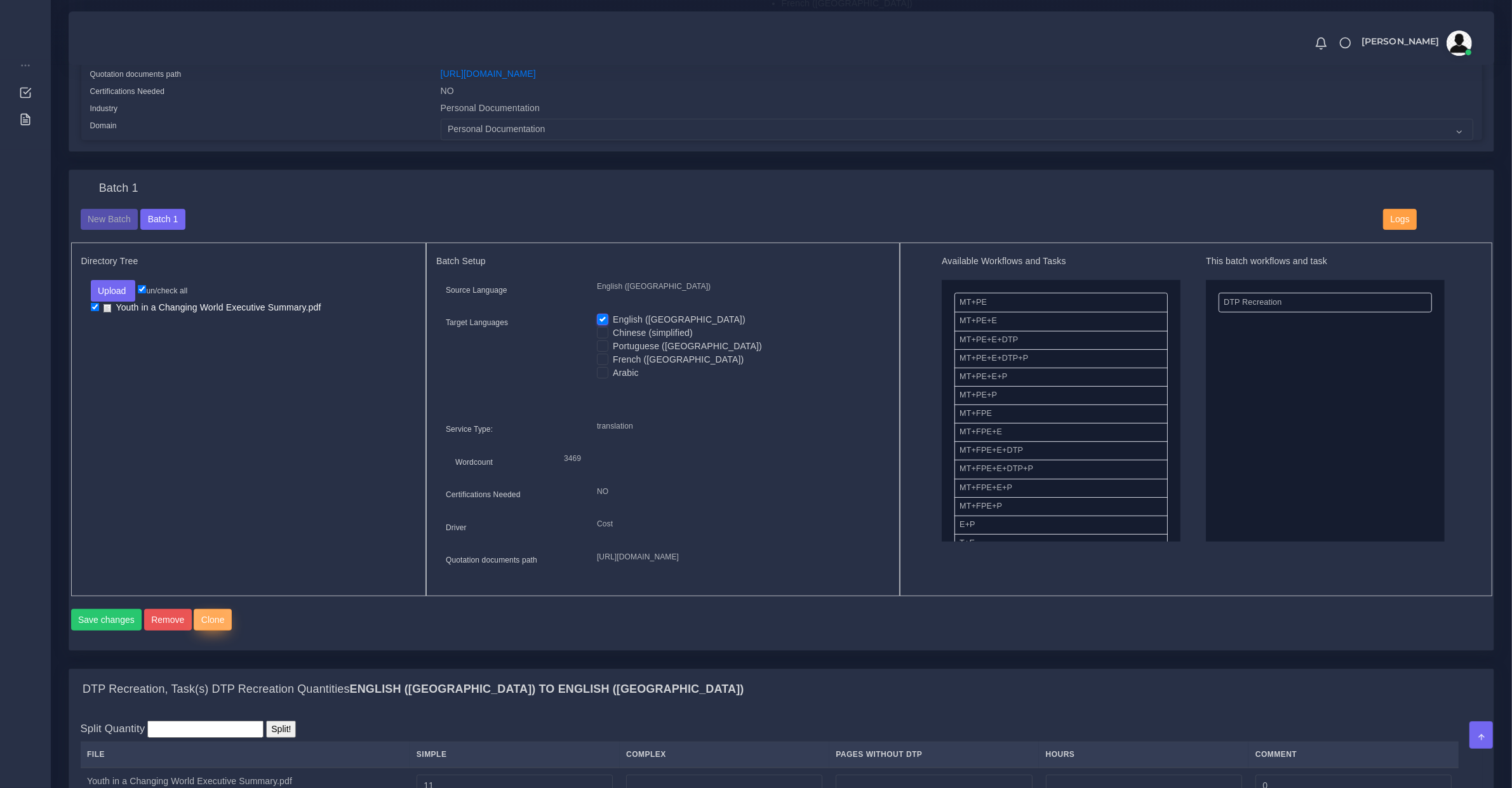
click at [210, 631] on button "Clone" at bounding box center [213, 620] width 38 height 21
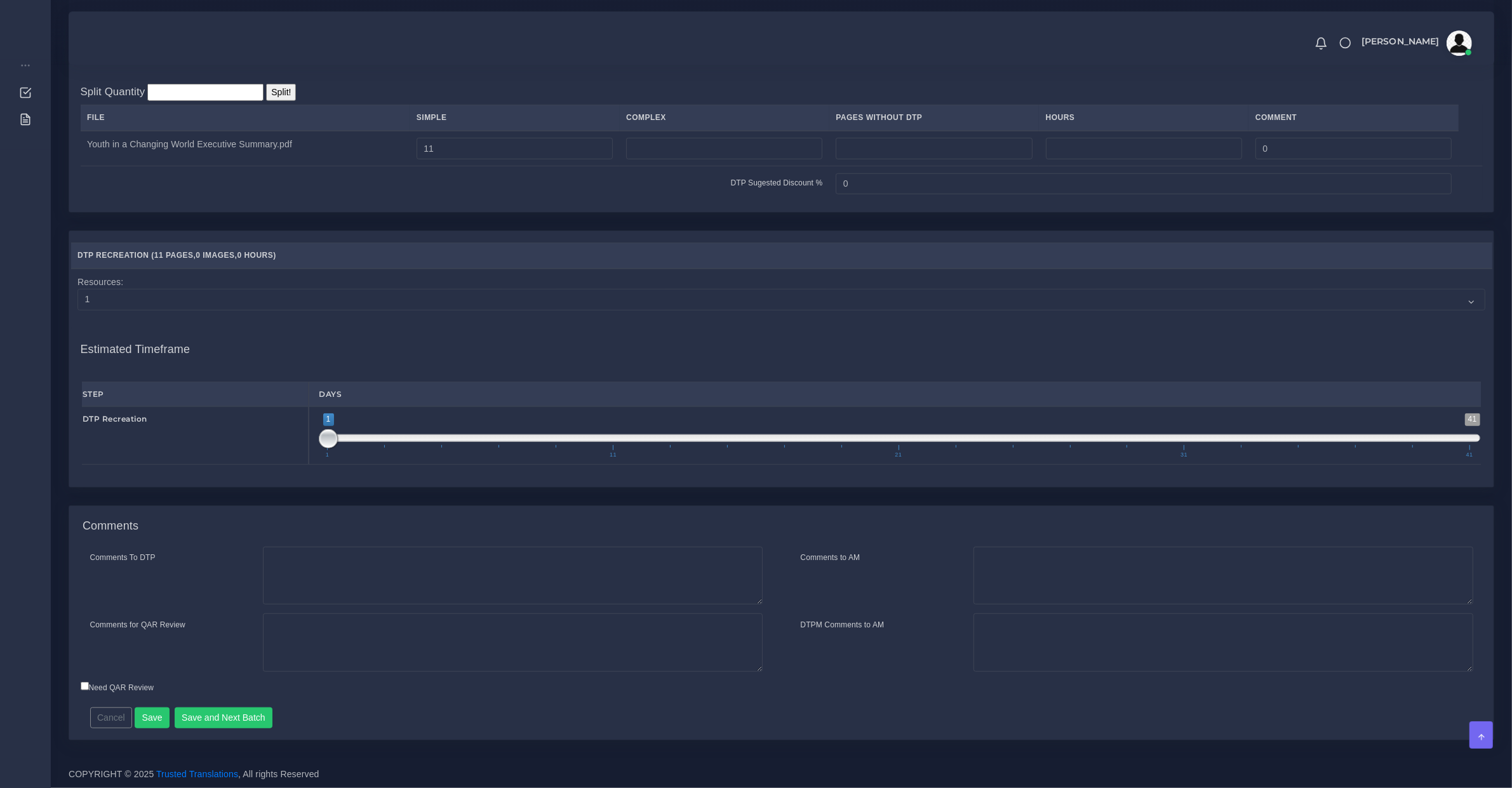
scroll to position [793, 0]
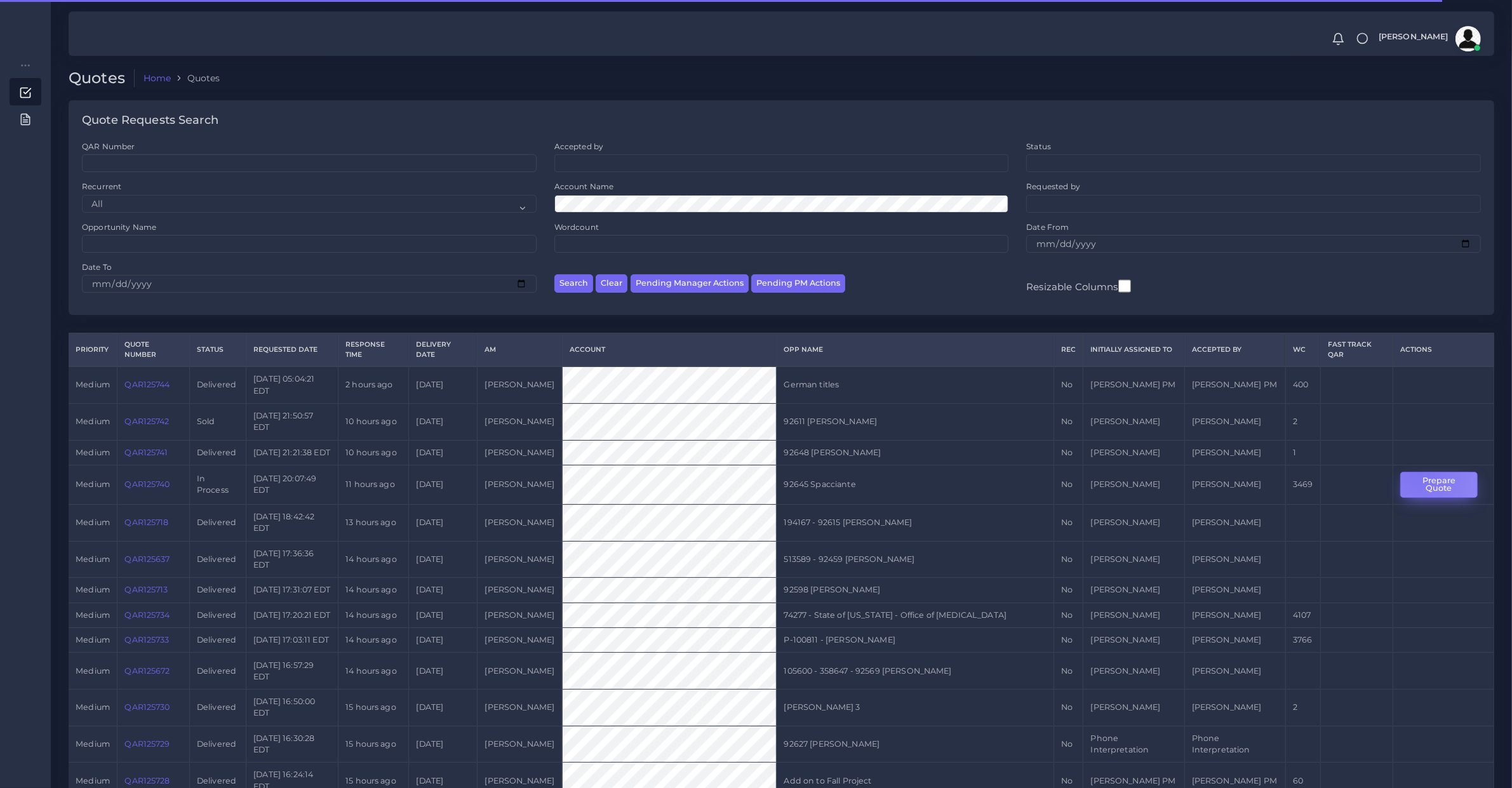
click at [1424, 484] on button "Prepare Quote" at bounding box center [1439, 485] width 78 height 26
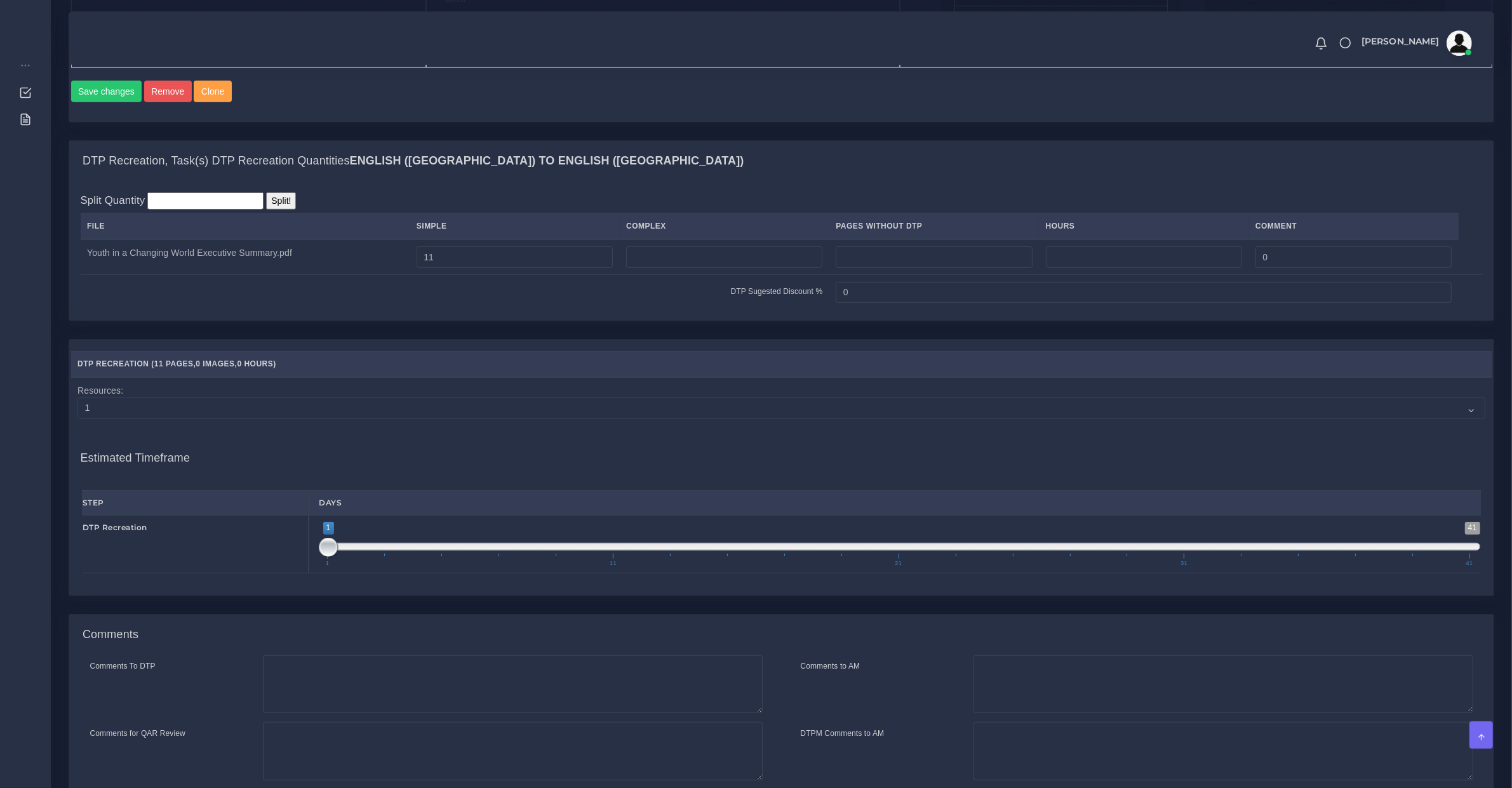
scroll to position [1029, 0]
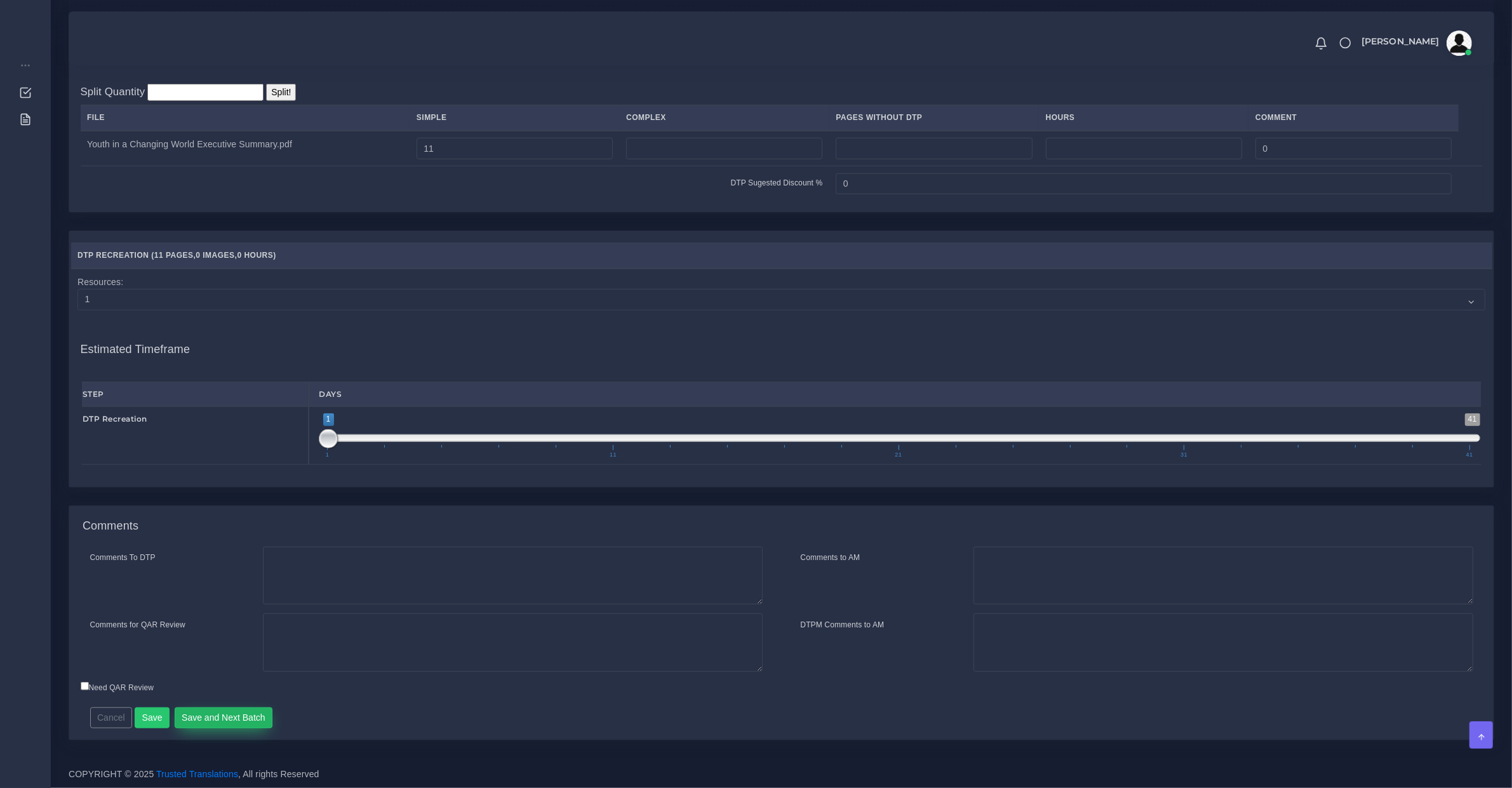
click at [203, 714] on button "Save and Next Batch" at bounding box center [224, 718] width 98 height 21
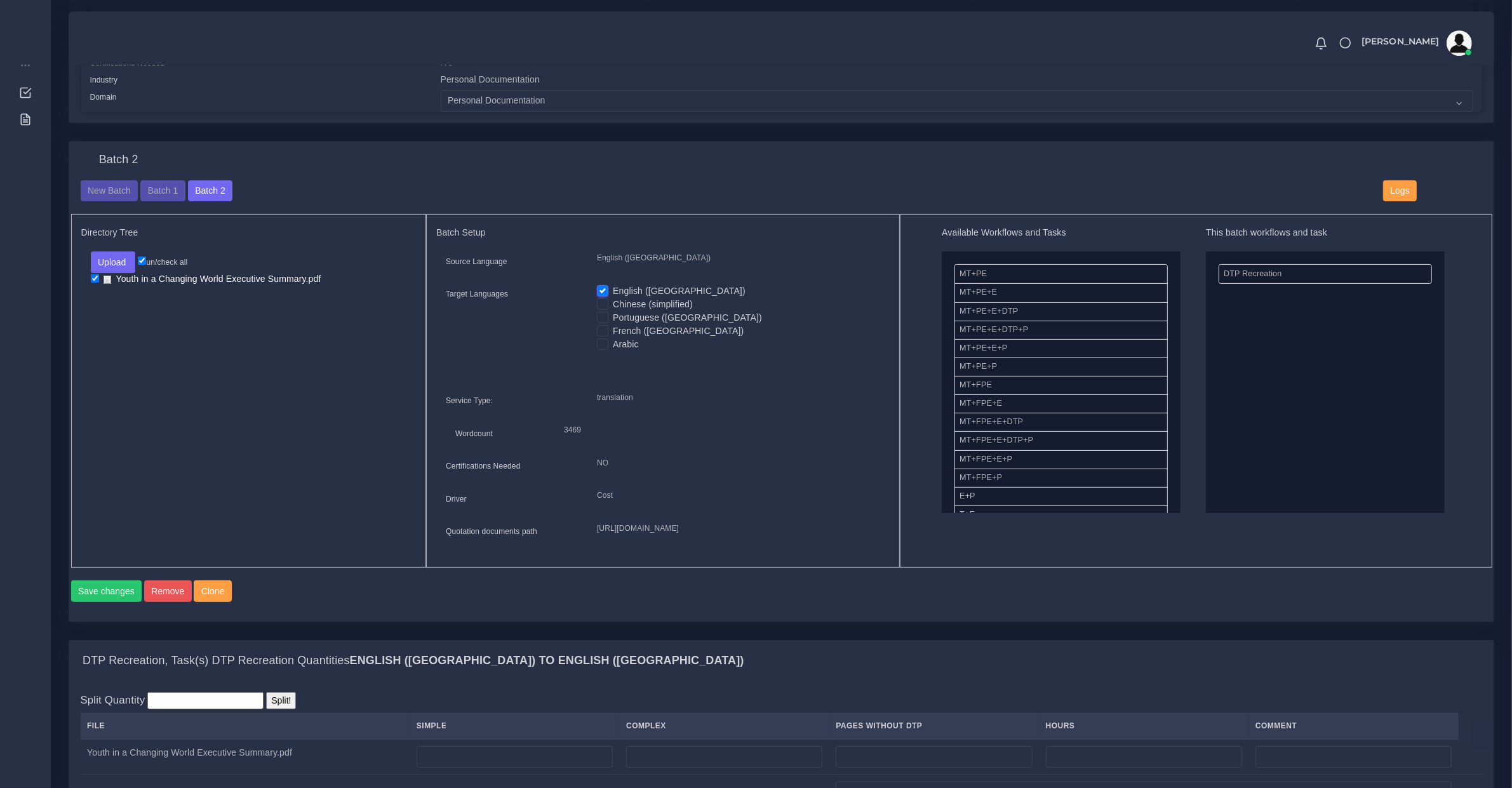
scroll to position [529, 0]
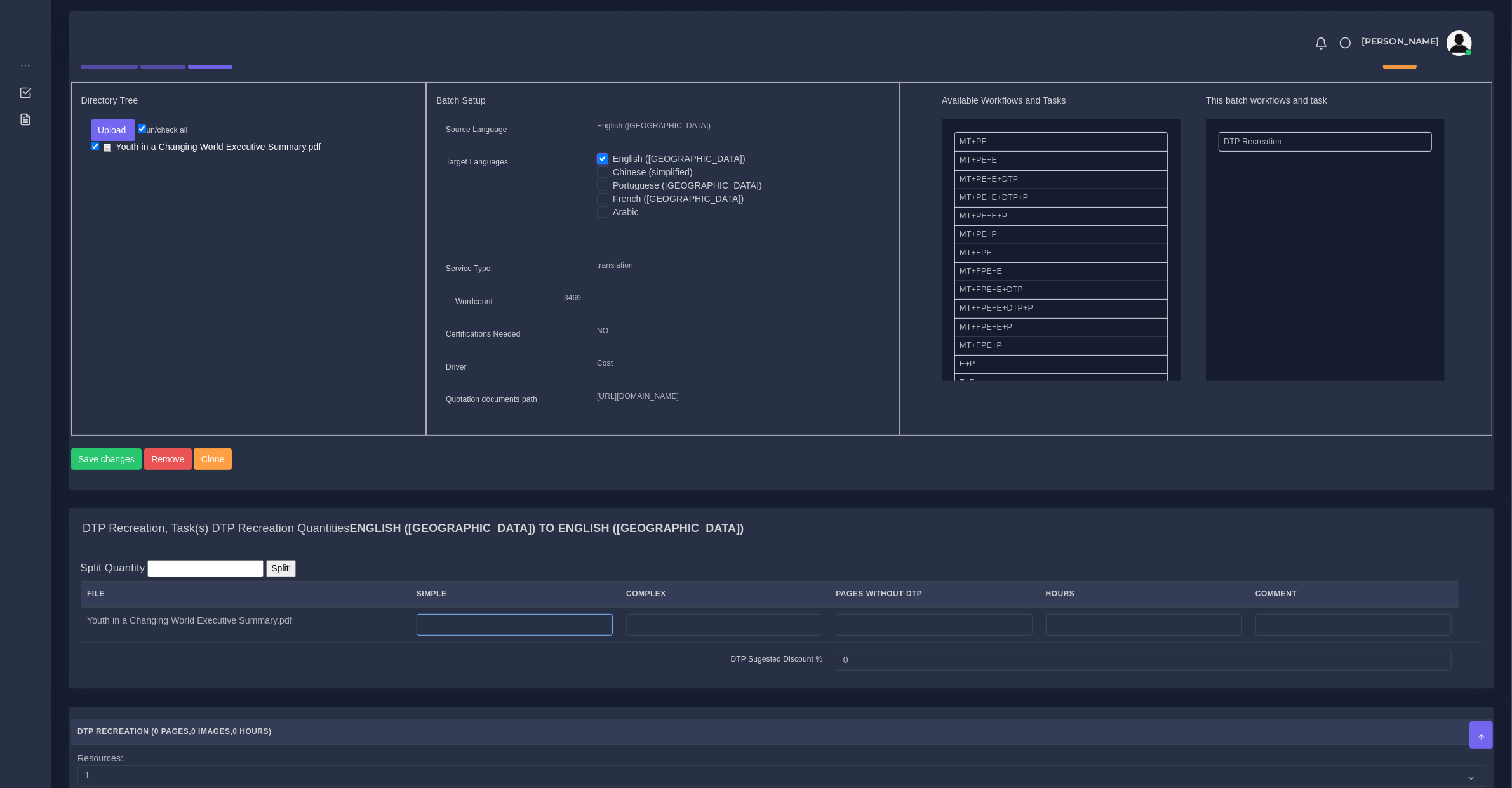
click at [441, 636] on input "number" at bounding box center [515, 624] width 196 height 21
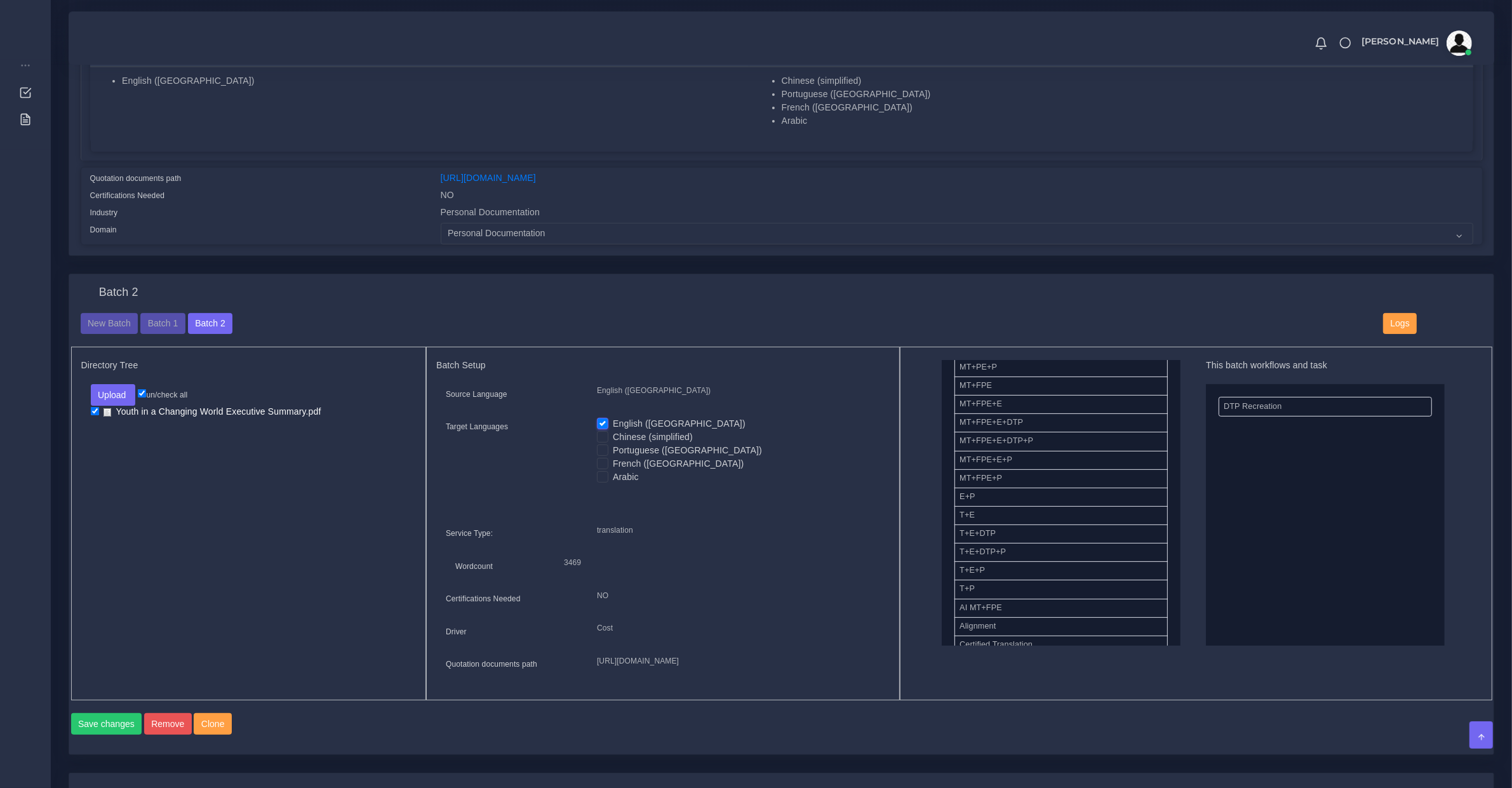
scroll to position [0, 0]
drag, startPoint x: 1007, startPoint y: 609, endPoint x: 1063, endPoint y: 614, distance: 56.2
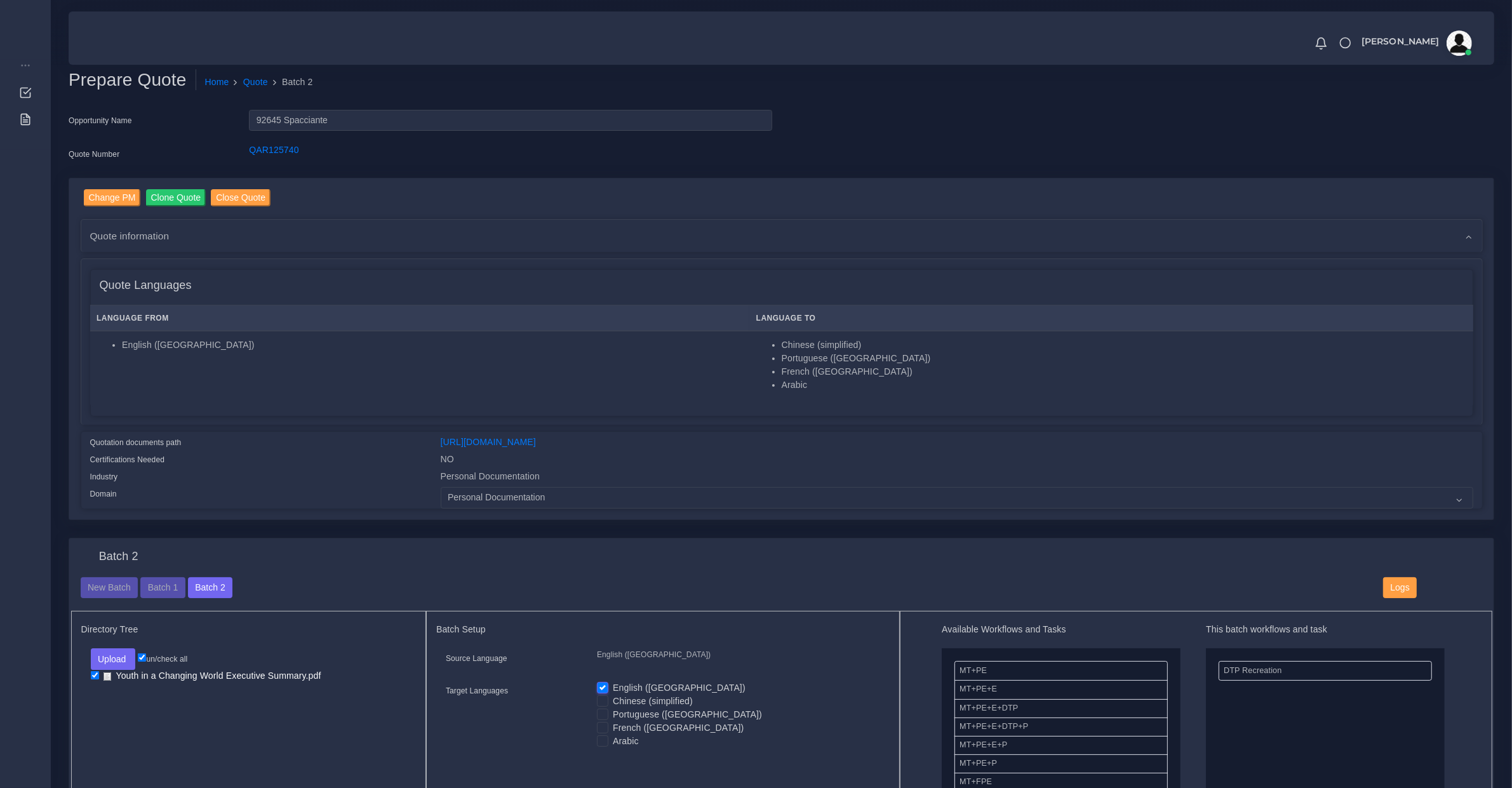
scroll to position [132, 0]
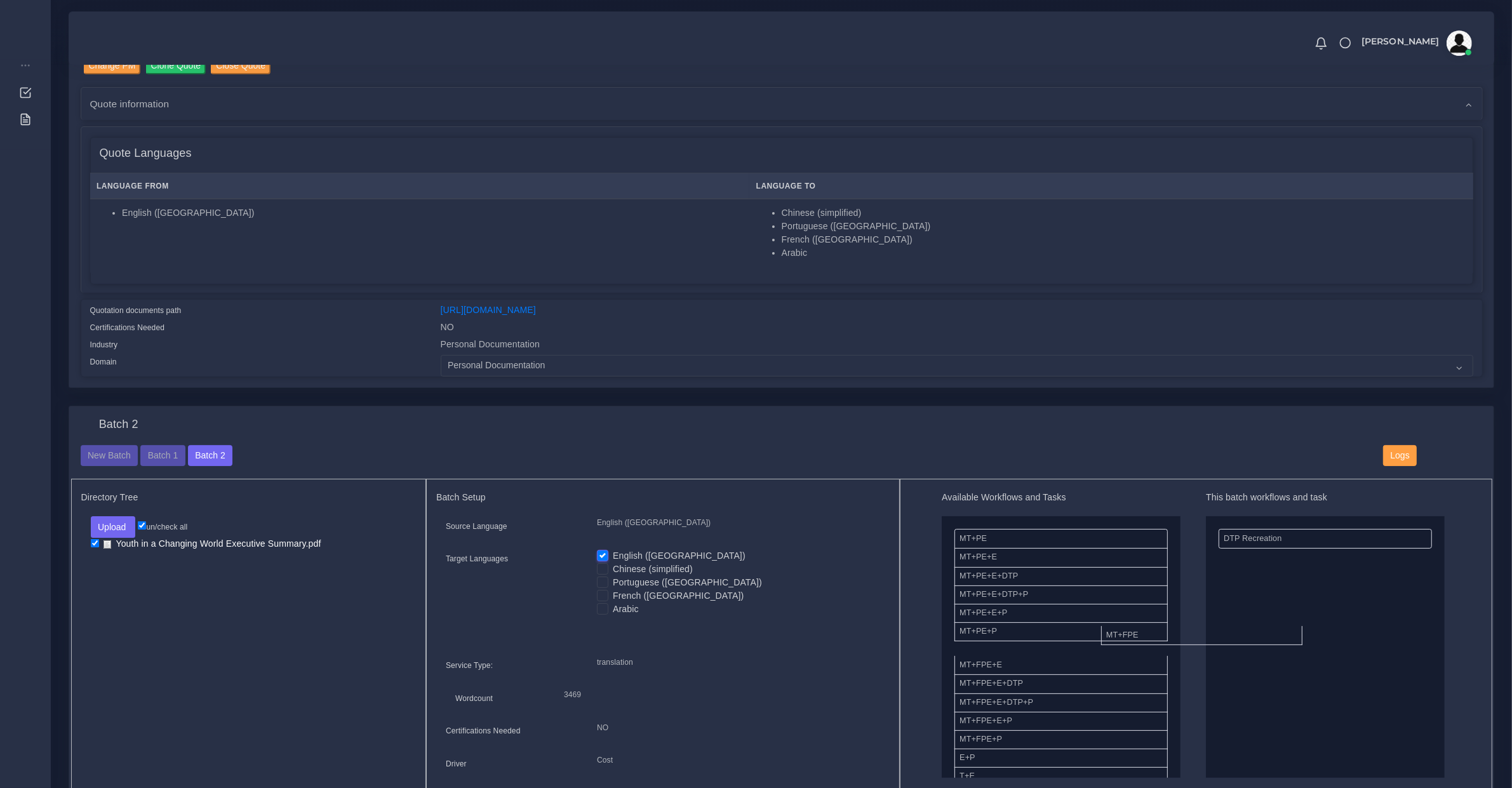
drag, startPoint x: 990, startPoint y: 651, endPoint x: 1220, endPoint y: 628, distance: 231.1
drag, startPoint x: 991, startPoint y: 700, endPoint x: 1340, endPoint y: 658, distance: 351.5
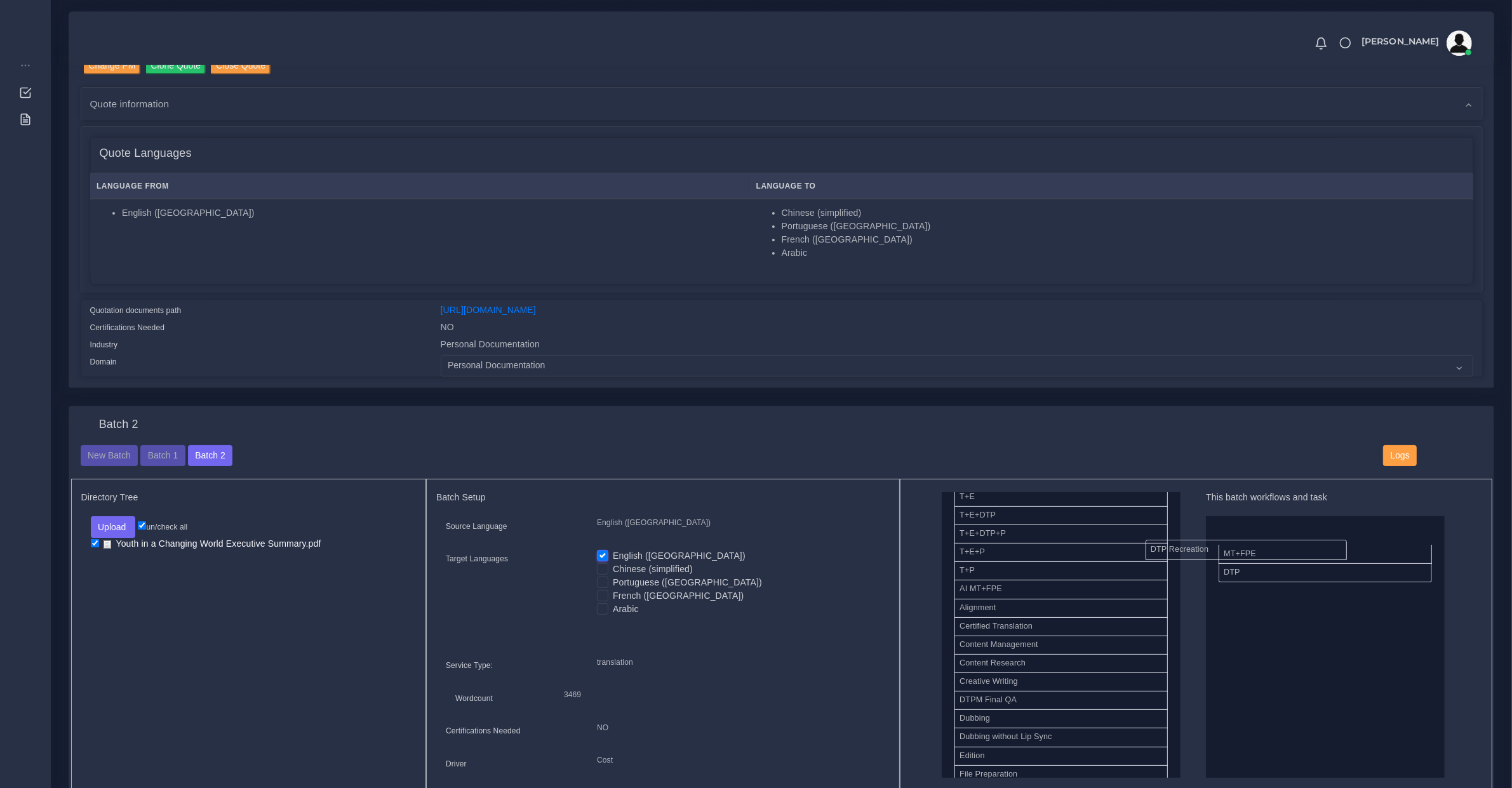
drag, startPoint x: 1247, startPoint y: 536, endPoint x: 966, endPoint y: 563, distance: 282.3
click at [608, 607] on div "Arabic" at bounding box center [739, 609] width 283 height 14
click at [600, 602] on input "Arabic" at bounding box center [602, 608] width 11 height 11
checkbox input "true"
click at [613, 589] on label "French ([GEOGRAPHIC_DATA])" at bounding box center [678, 596] width 131 height 14
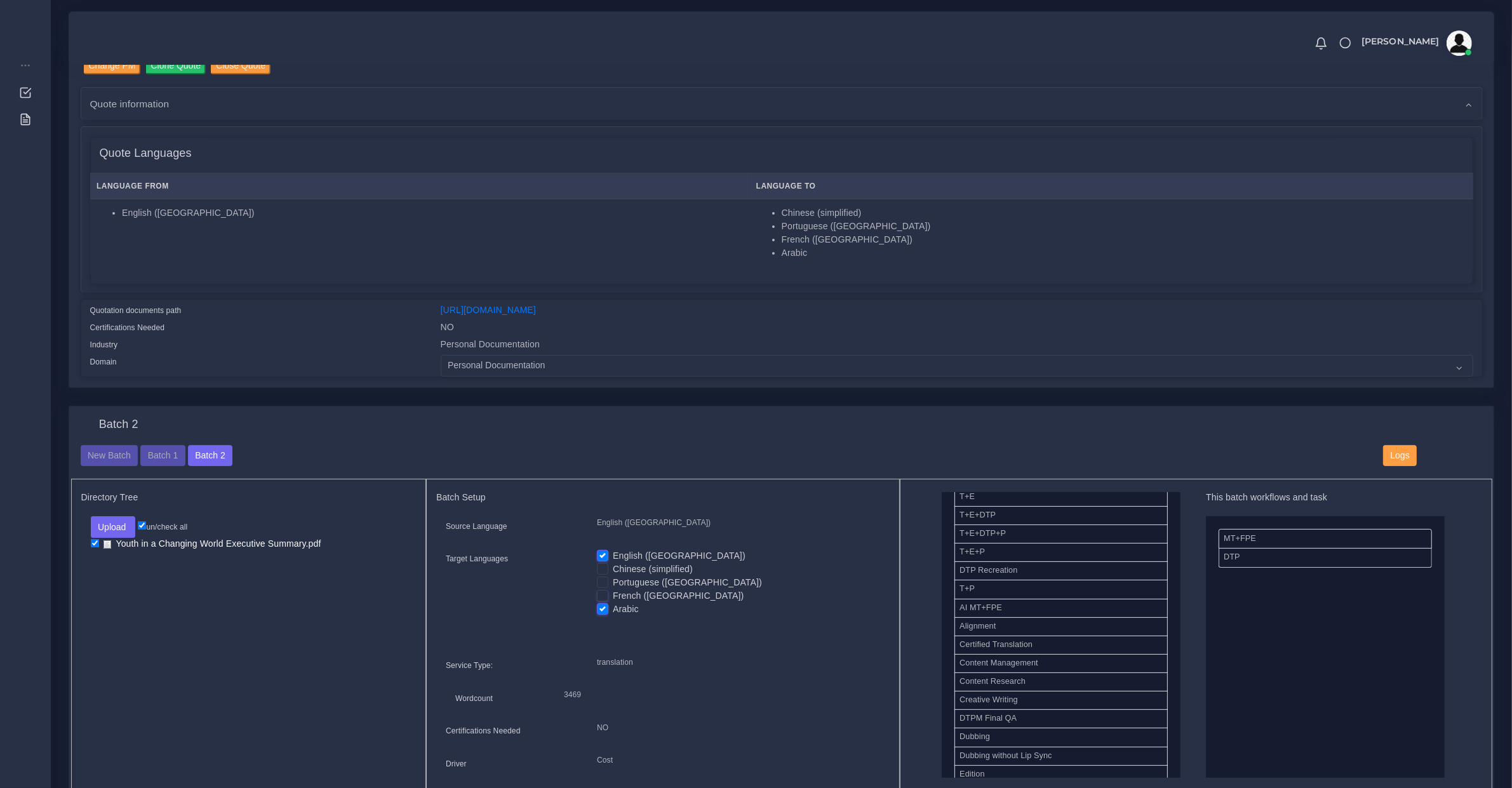
click at [602, 589] on input "French ([GEOGRAPHIC_DATA])" at bounding box center [602, 595] width 11 height 11
click at [603, 589] on input "French ([GEOGRAPHIC_DATA])" at bounding box center [602, 595] width 11 height 11
checkbox input "false"
click at [613, 584] on label "Portuguese ([GEOGRAPHIC_DATA])" at bounding box center [688, 583] width 149 height 14
click at [602, 584] on input "Portuguese ([GEOGRAPHIC_DATA])" at bounding box center [602, 581] width 11 height 11
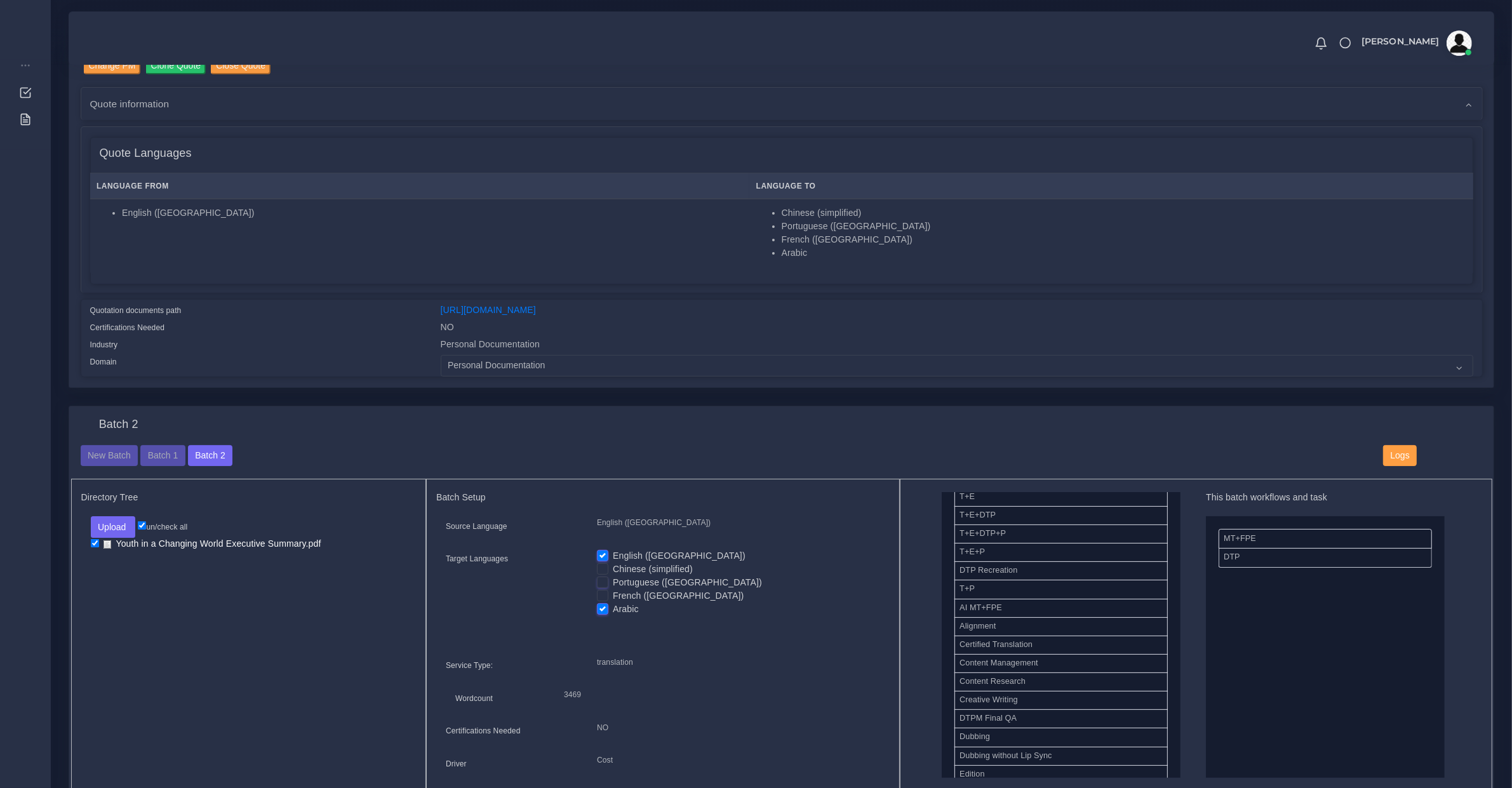
checkbox input "true"
click at [613, 594] on label "French ([GEOGRAPHIC_DATA])" at bounding box center [678, 596] width 131 height 14
click at [599, 594] on input "French ([GEOGRAPHIC_DATA])" at bounding box center [602, 595] width 11 height 11
checkbox input "true"
click at [613, 567] on label "Chinese (simplified)" at bounding box center [653, 570] width 80 height 14
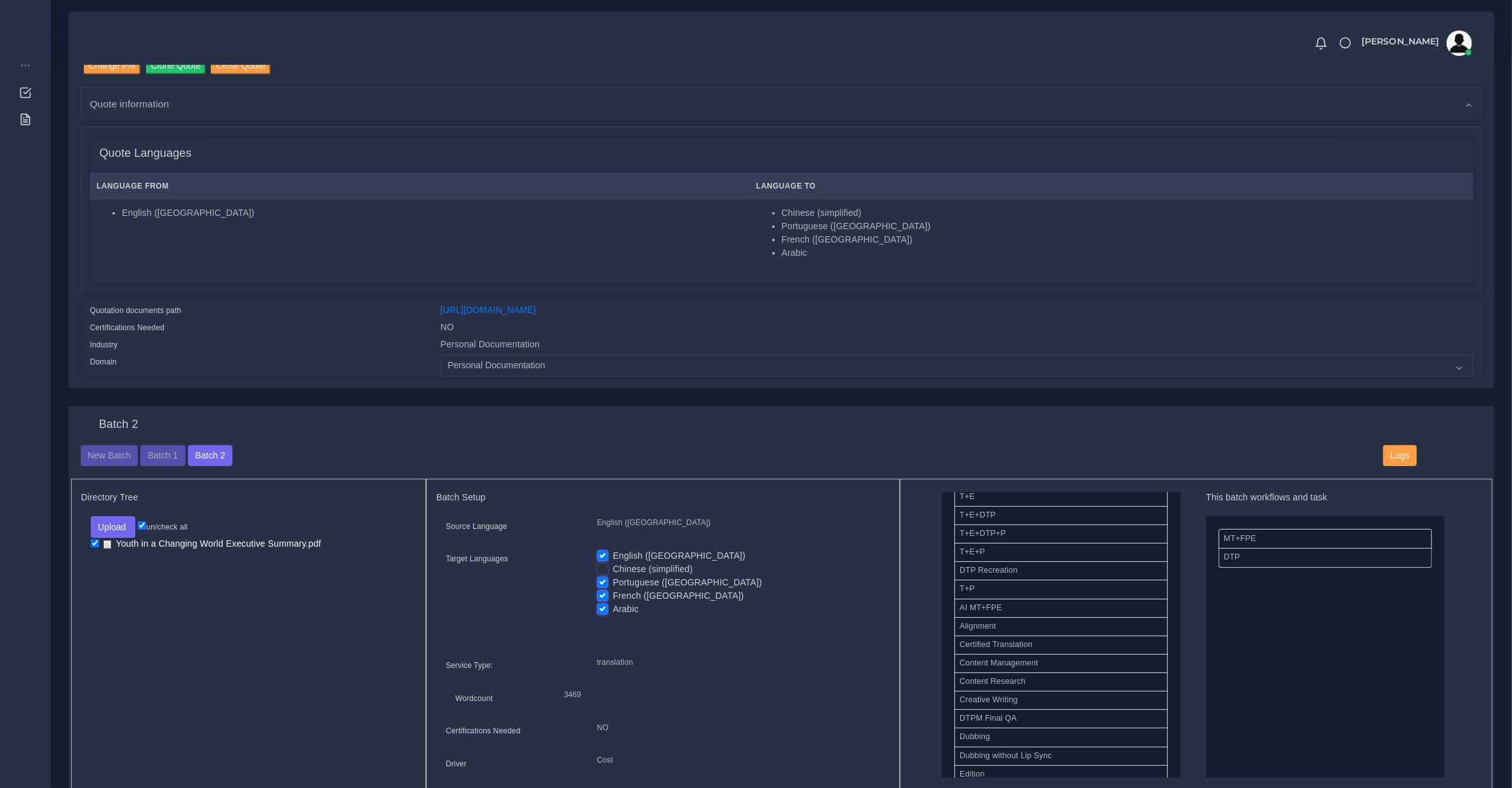
click at [601, 567] on input "Chinese (simplified)" at bounding box center [602, 568] width 11 height 11
checkbox input "true"
click at [613, 557] on label "English ([GEOGRAPHIC_DATA])" at bounding box center [679, 556] width 132 height 14
click at [600, 557] on input "English ([GEOGRAPHIC_DATA])" at bounding box center [602, 554] width 11 height 11
checkbox input "false"
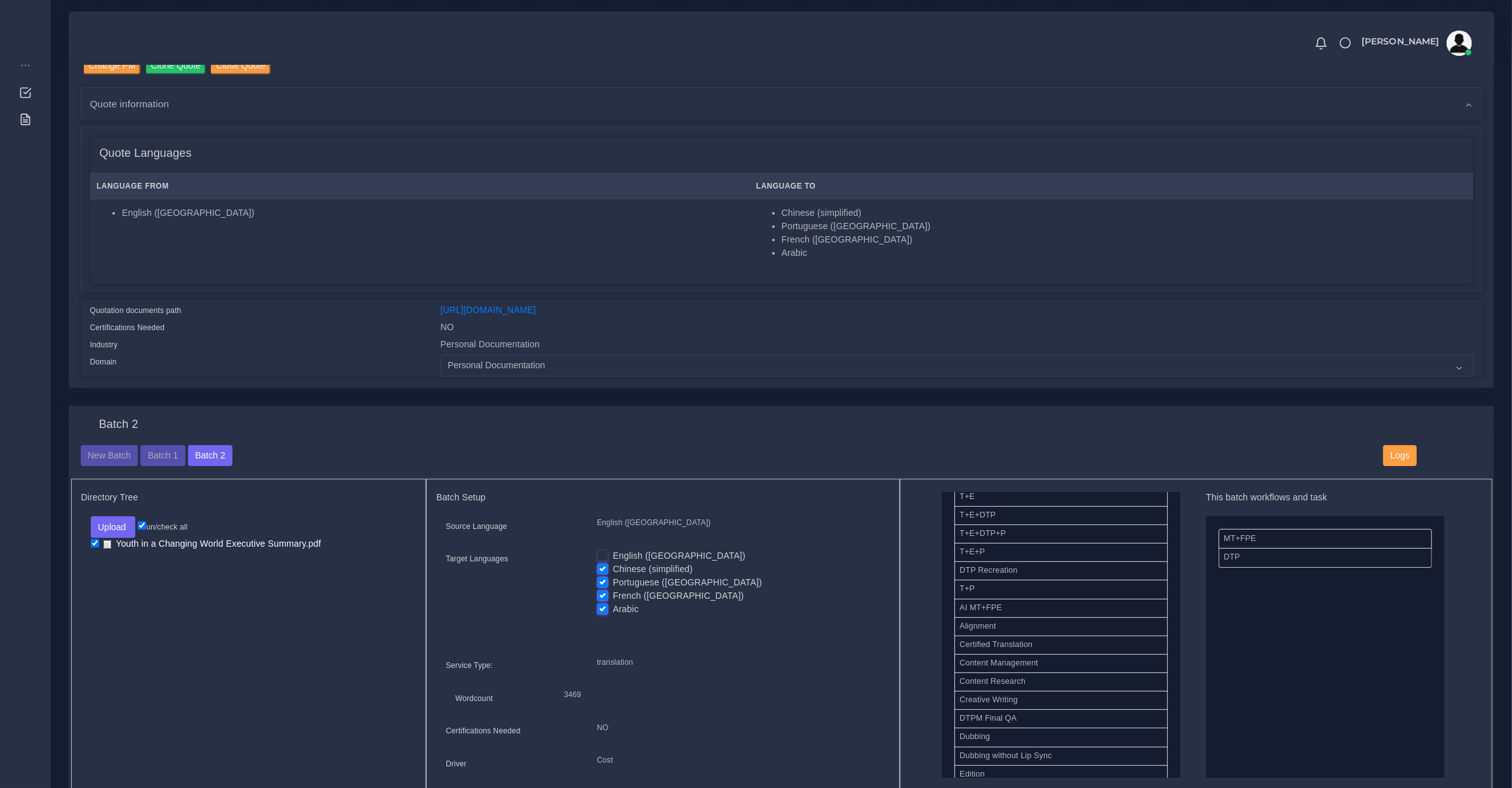
scroll to position [529, 0]
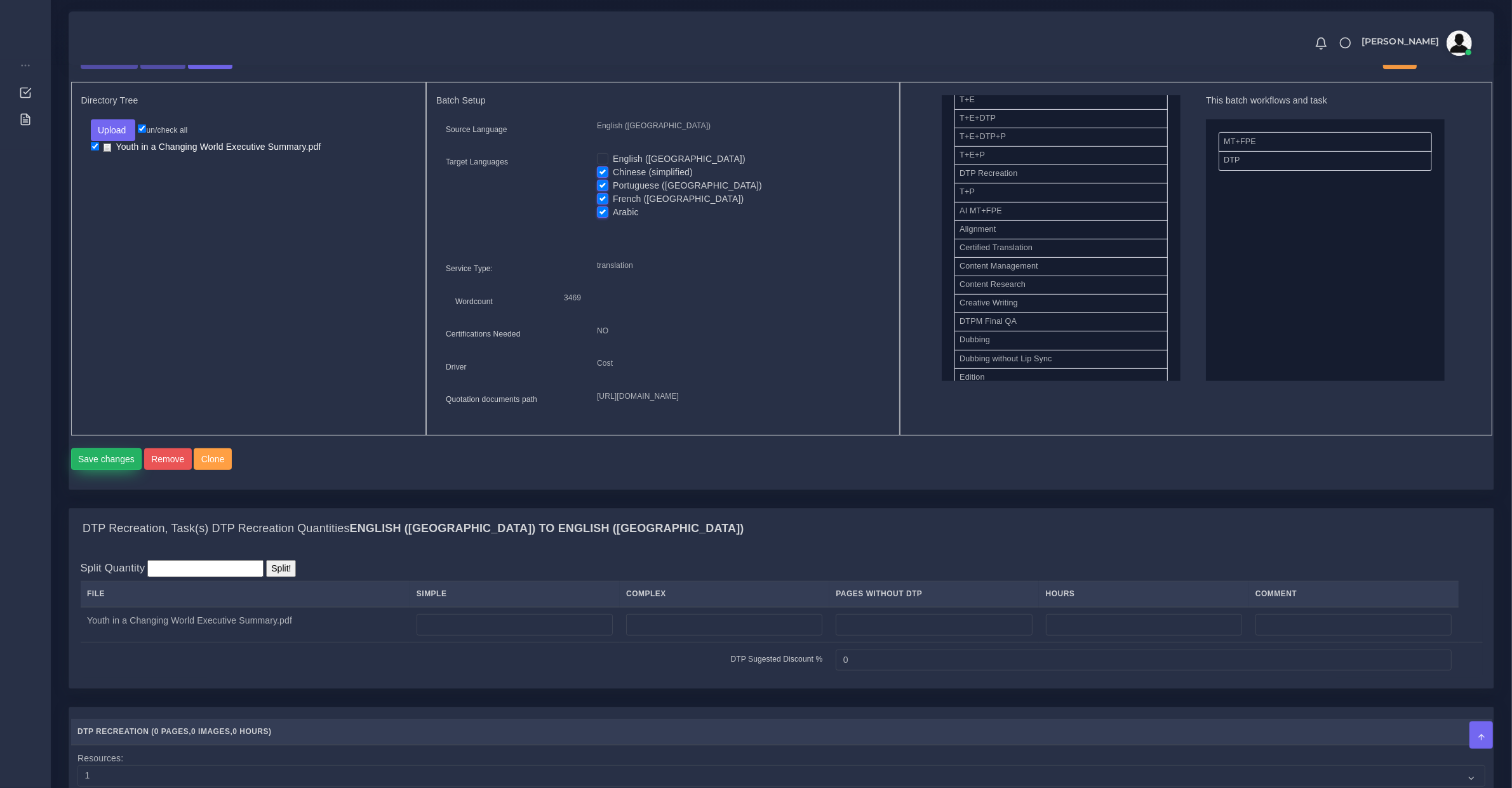
click at [110, 470] on button "Save changes" at bounding box center [106, 459] width 71 height 21
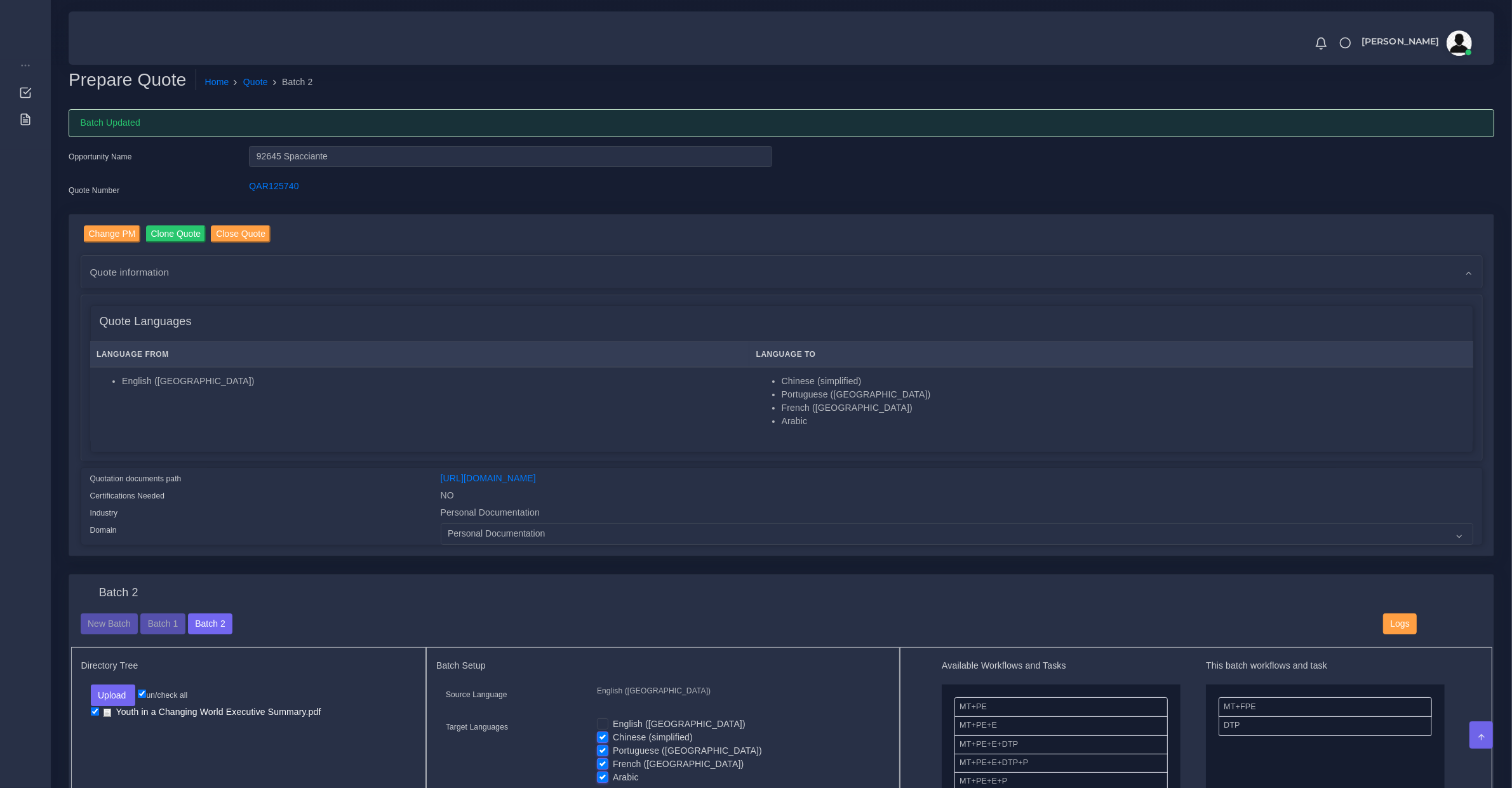
scroll to position [793, 0]
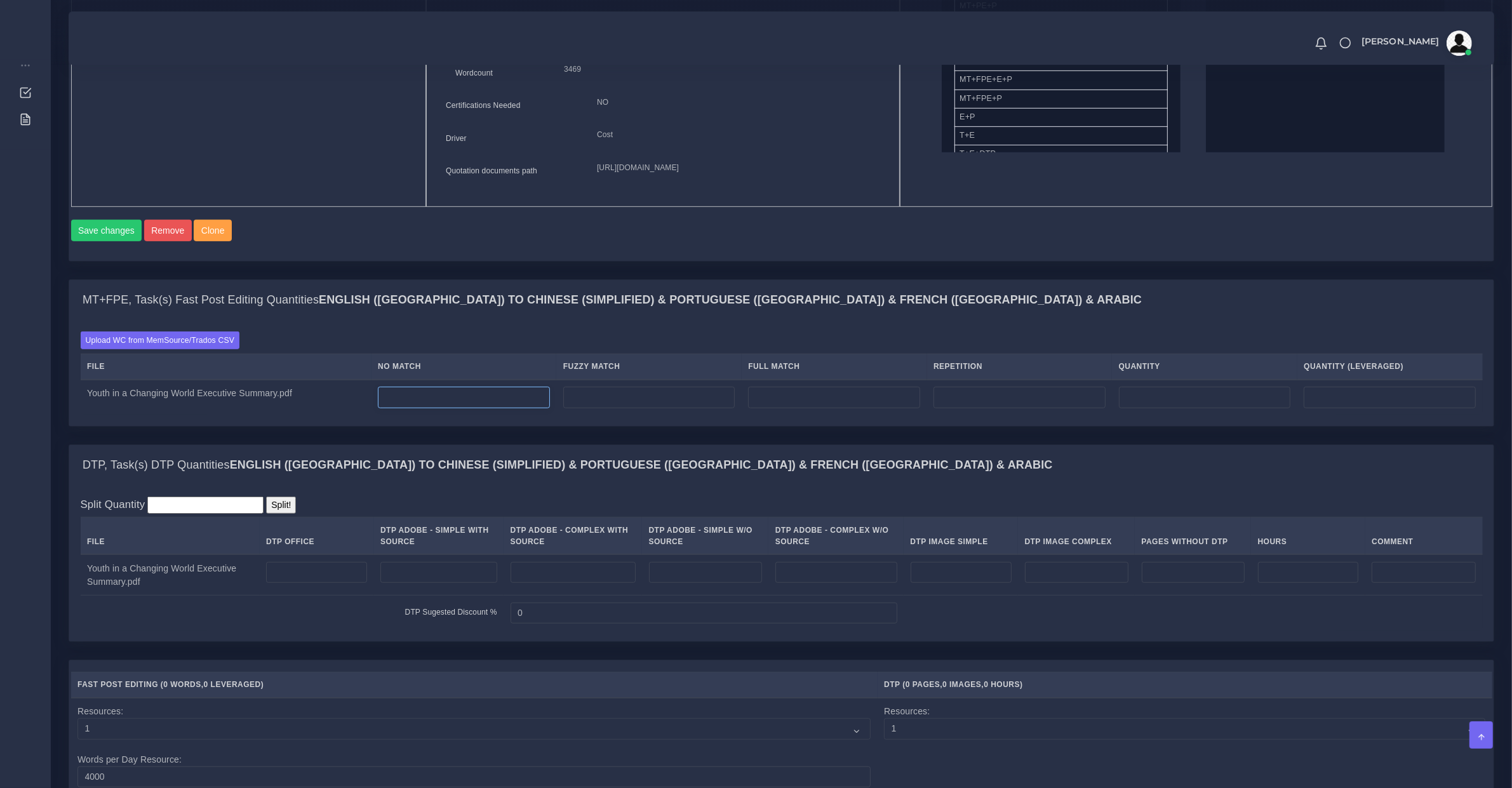
click at [491, 408] on input "number" at bounding box center [464, 397] width 172 height 21
type input "3920"
type input "0"
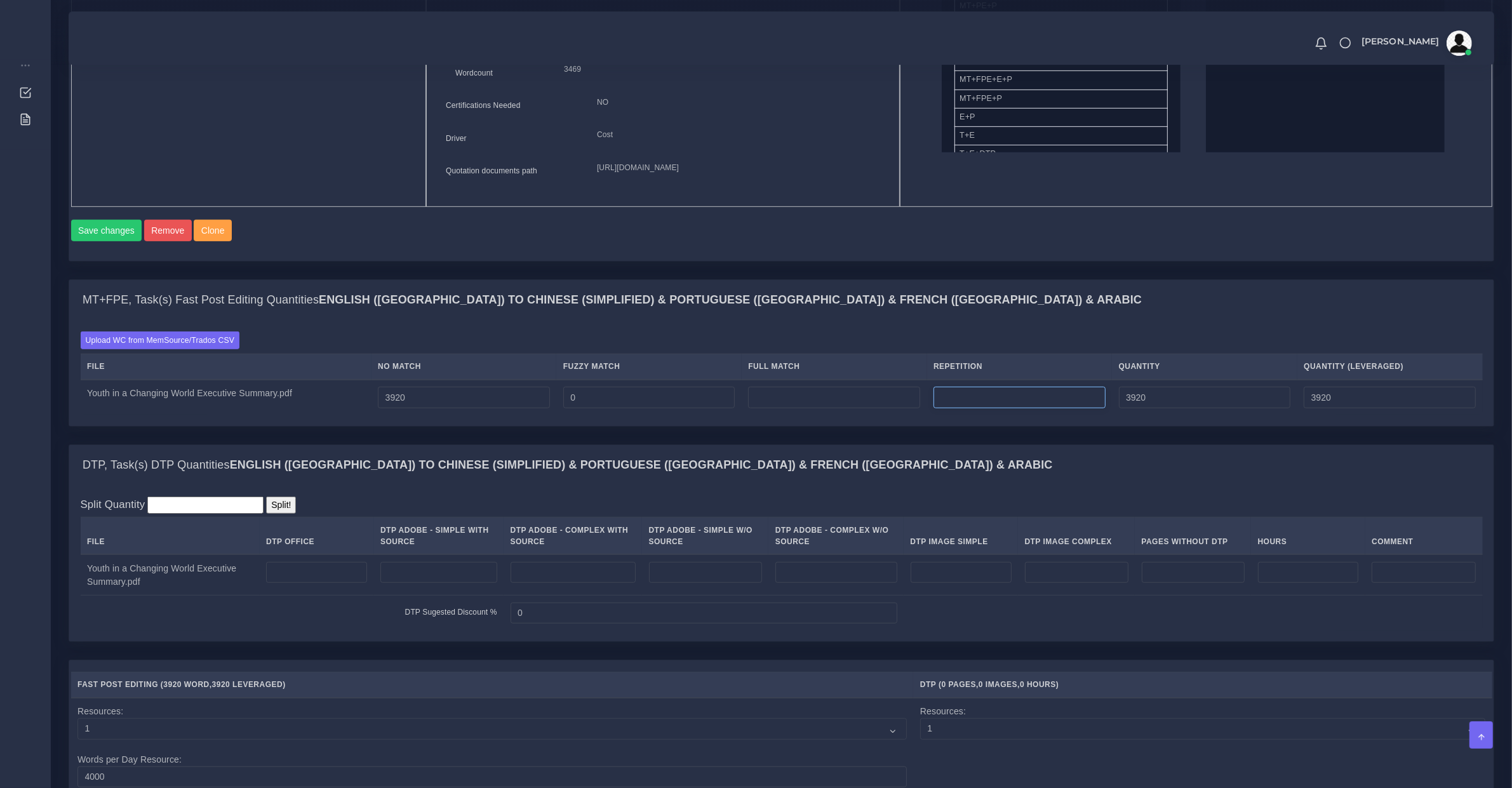
type input "0"
type input "80"
type input "4000"
type input "3940"
click at [408, 583] on input "number" at bounding box center [439, 573] width 117 height 21
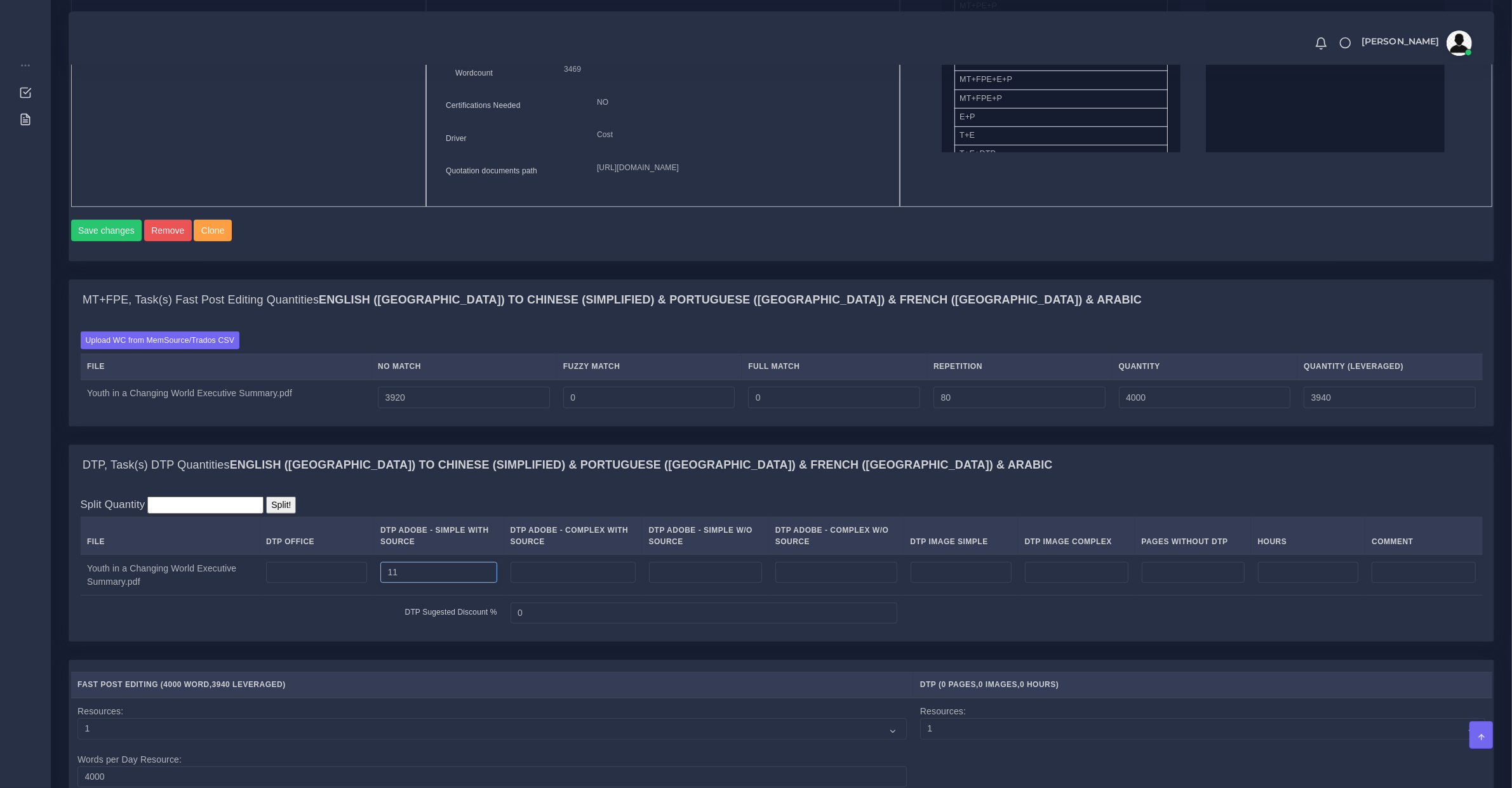
type input "11"
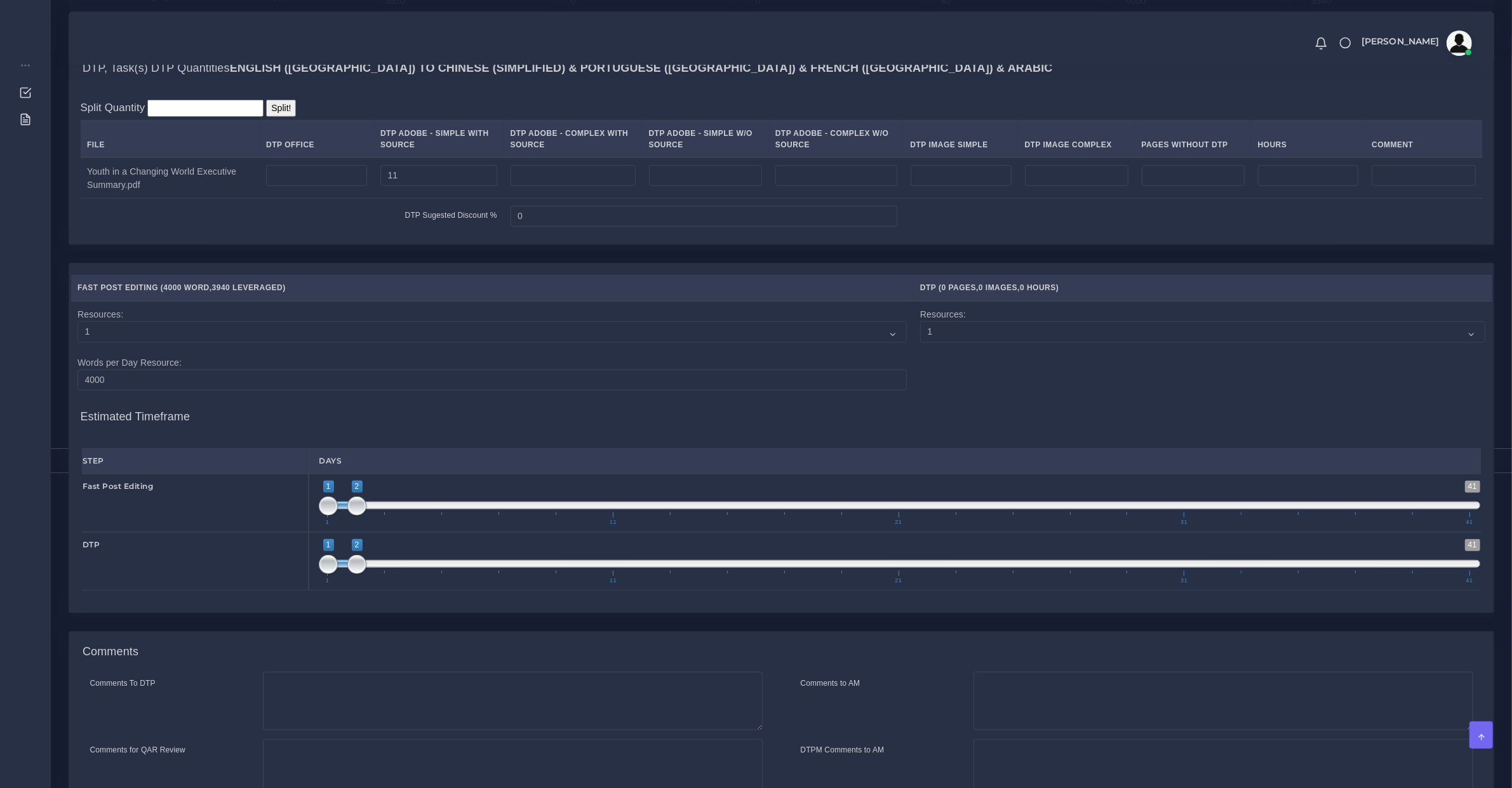
type input "2;3"
drag, startPoint x: 345, startPoint y: 531, endPoint x: 362, endPoint y: 532, distance: 17.0
click at [362, 525] on span "1 41 2 3 2 — 3 1 11 21 31 41" at bounding box center [899, 503] width 1161 height 44
type input "4;5"
drag, startPoint x: 341, startPoint y: 590, endPoint x: 419, endPoint y: 581, distance: 78.5
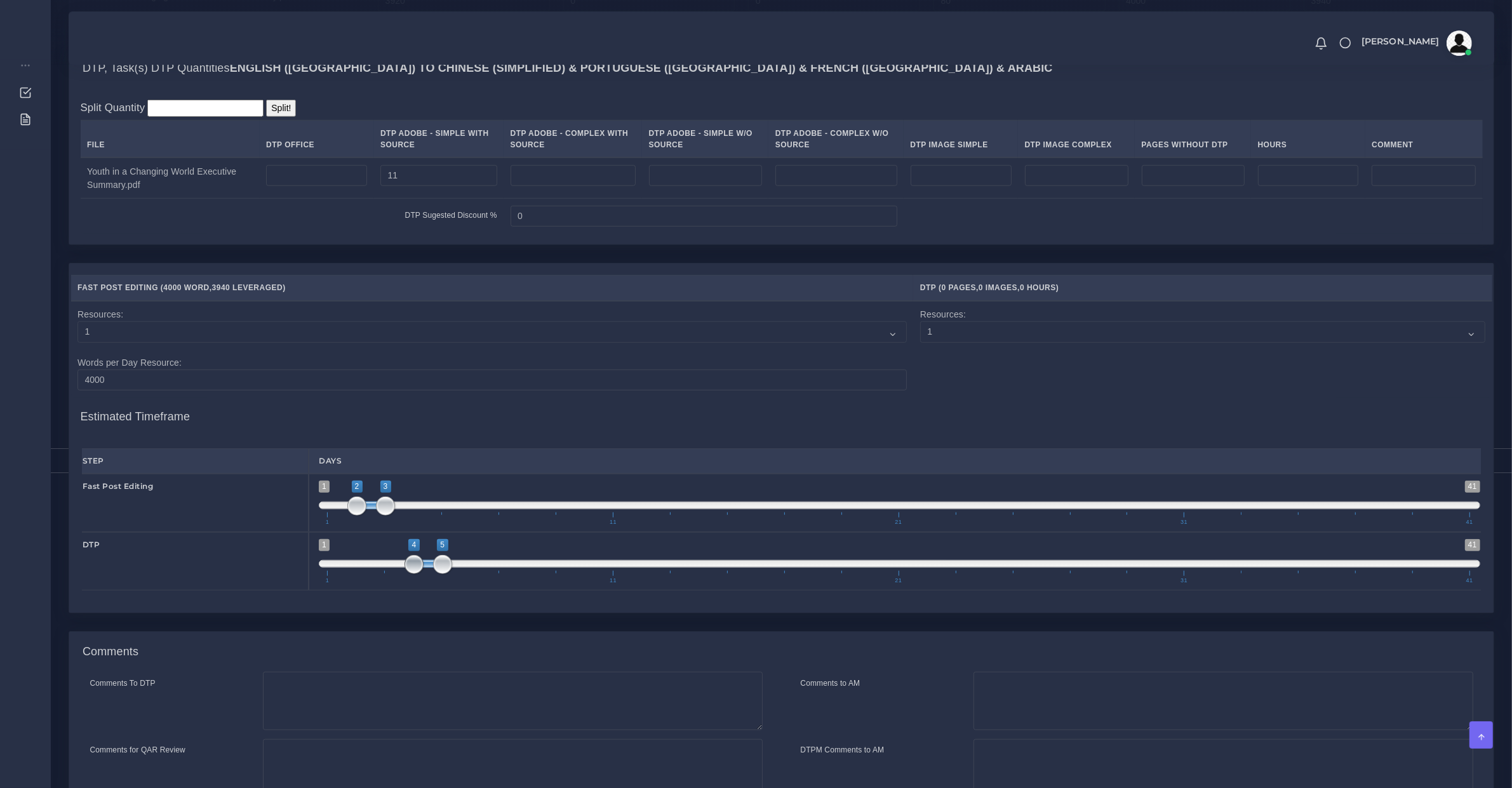
click at [419, 581] on span "1 41 4 5 4 — 5 1 11 21 31 41" at bounding box center [899, 561] width 1161 height 44
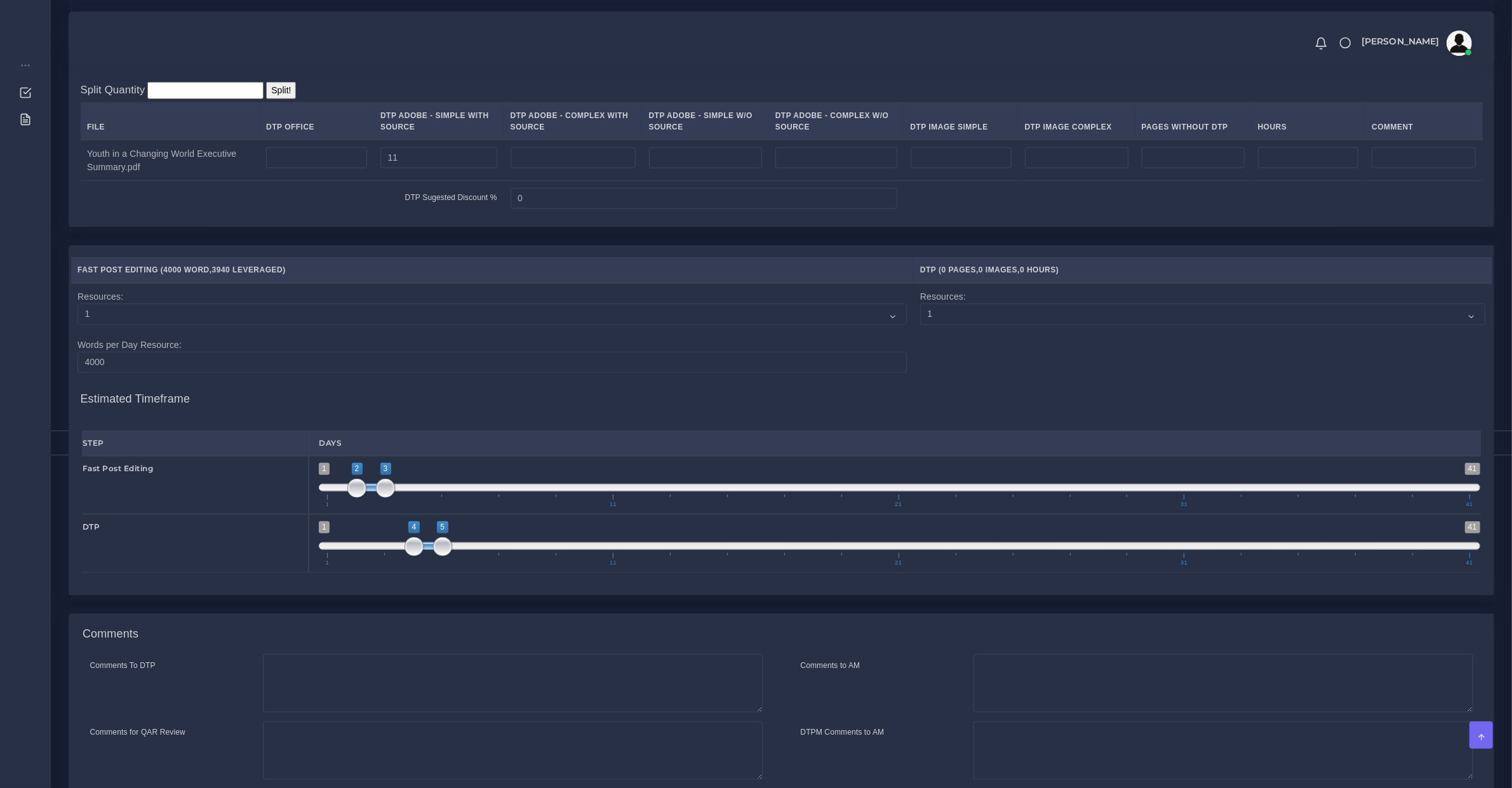
scroll to position [1341, 0]
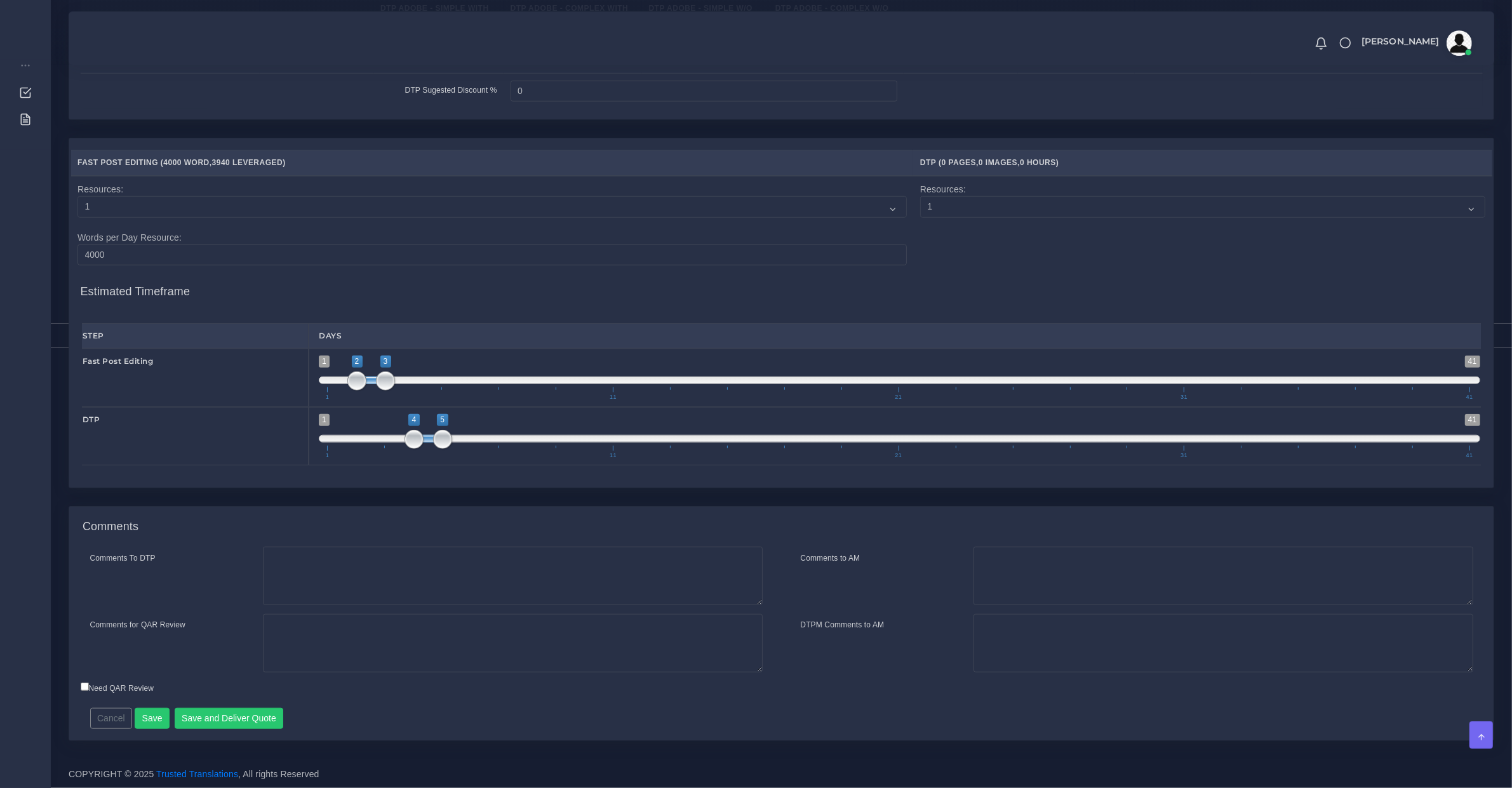
drag, startPoint x: 1099, startPoint y: 609, endPoint x: 1092, endPoint y: 609, distance: 7.0
click at [1094, 609] on div "Comments to AM DTPM Comments to AM" at bounding box center [1137, 614] width 710 height 134
click at [1051, 578] on textarea "Comments to AM" at bounding box center [1223, 576] width 500 height 59
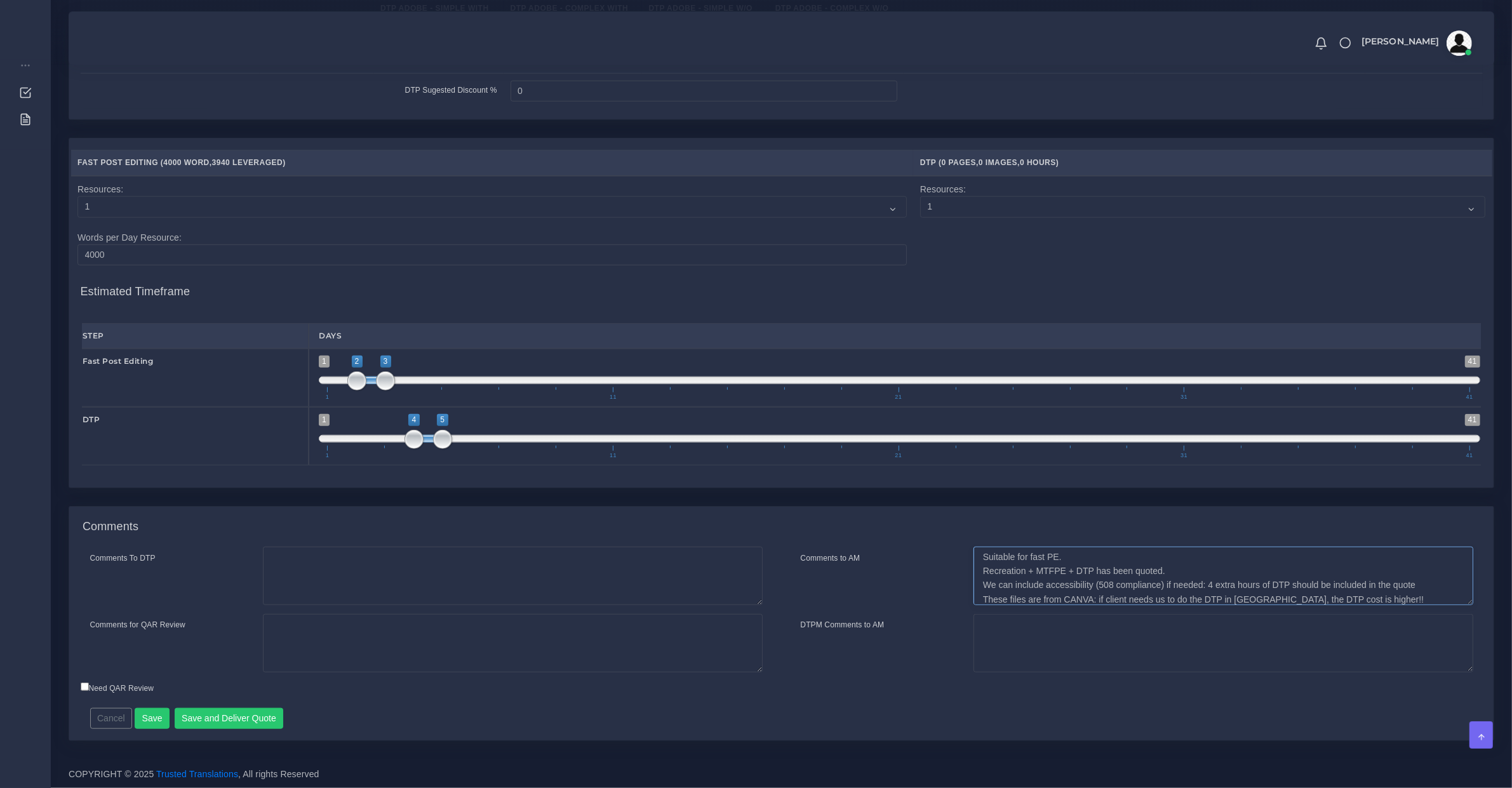
click at [1037, 571] on textarea "Suitable for fast PE. Recreation + MTFPE + DTP has been quoted. We can include …" at bounding box center [1223, 576] width 500 height 59
type textarea "Suitable for fast PE. Recreation + MTFPE + DTP has been quoted. We can include …"
click at [238, 717] on button "Save and Deliver Quote" at bounding box center [230, 719] width 110 height 21
